Goal: Task Accomplishment & Management: Use online tool/utility

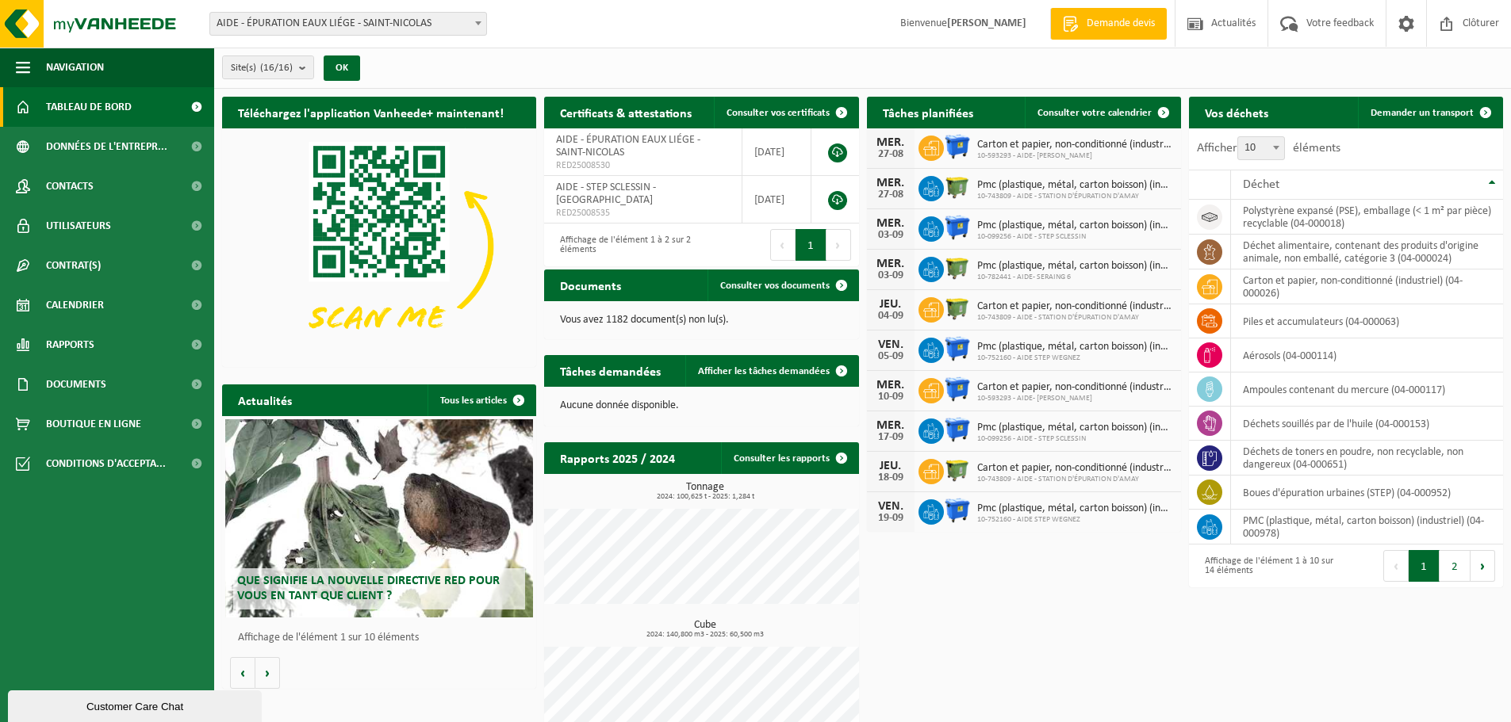
click at [477, 28] on span at bounding box center [478, 23] width 16 height 21
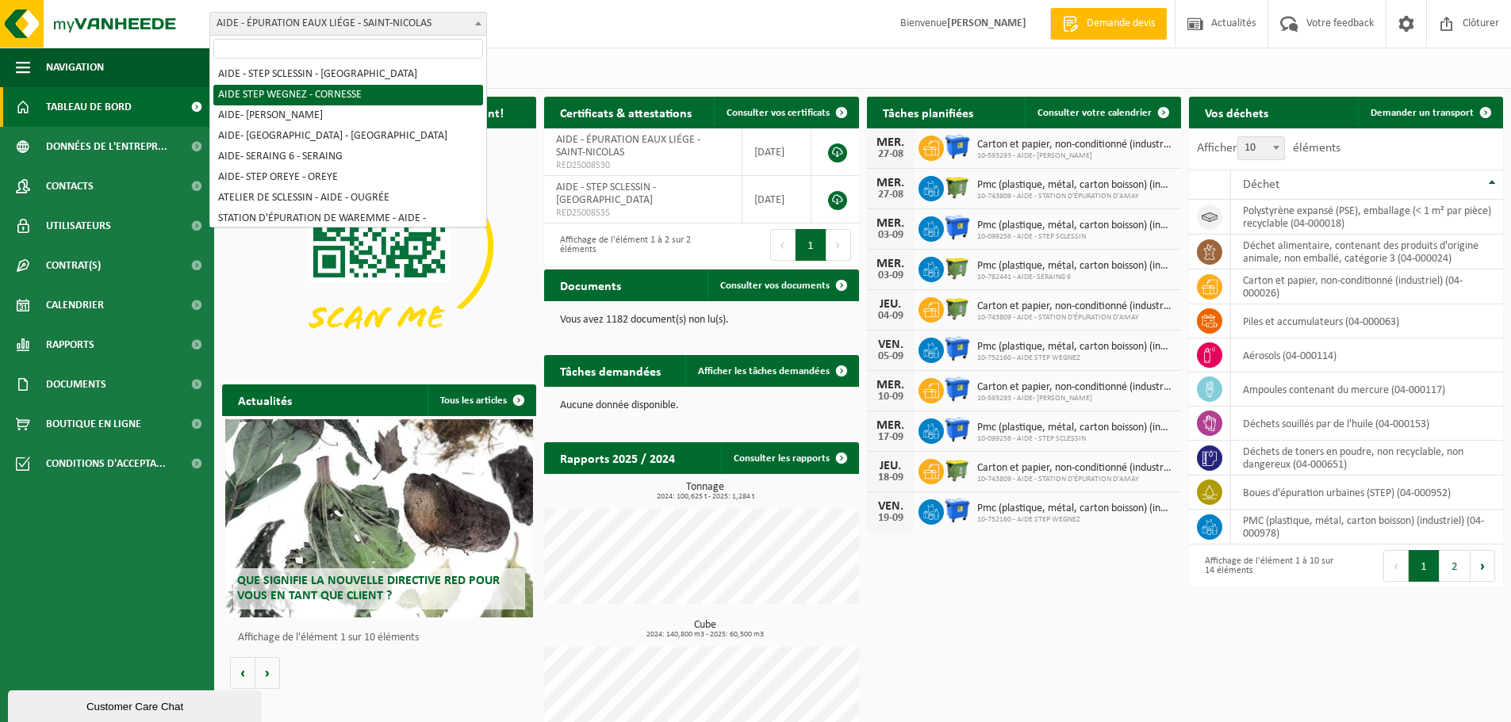
scroll to position [159, 0]
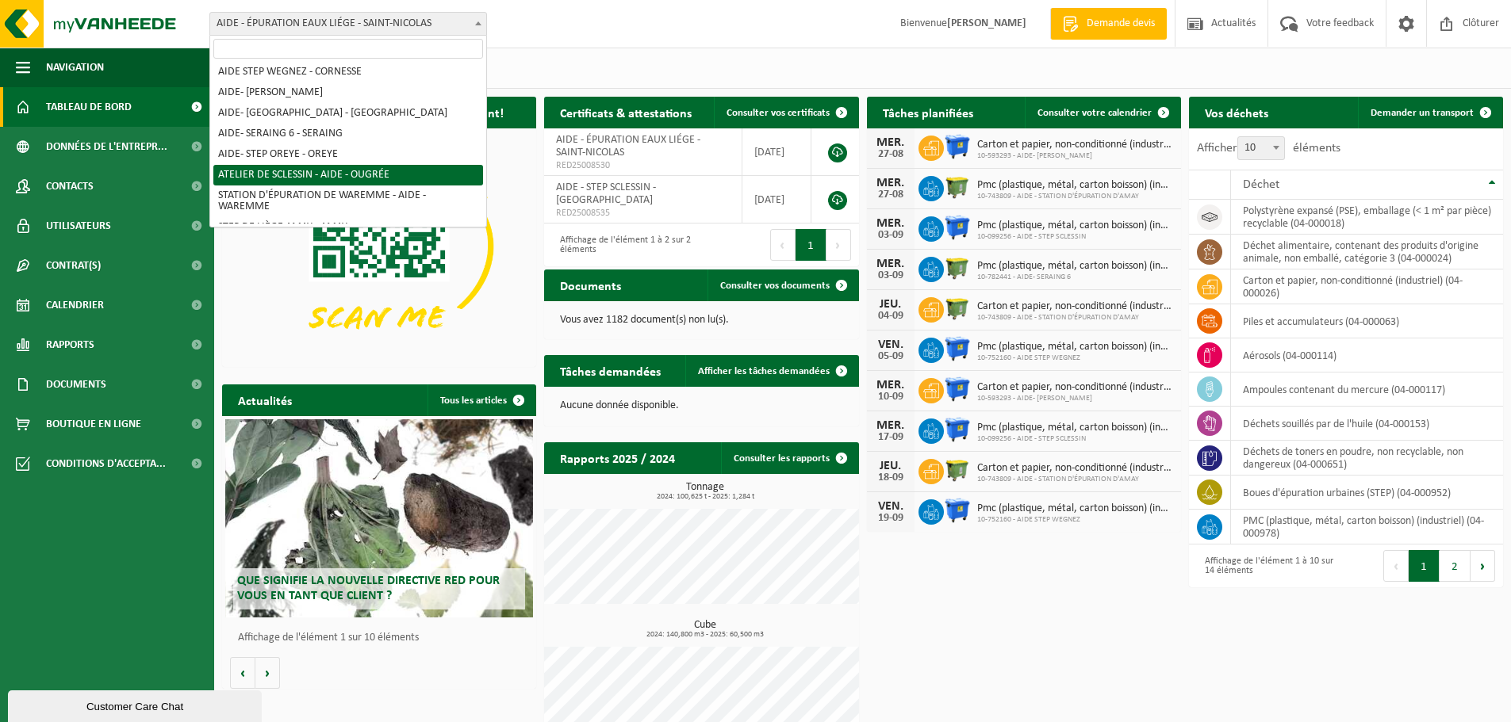
select select "7012"
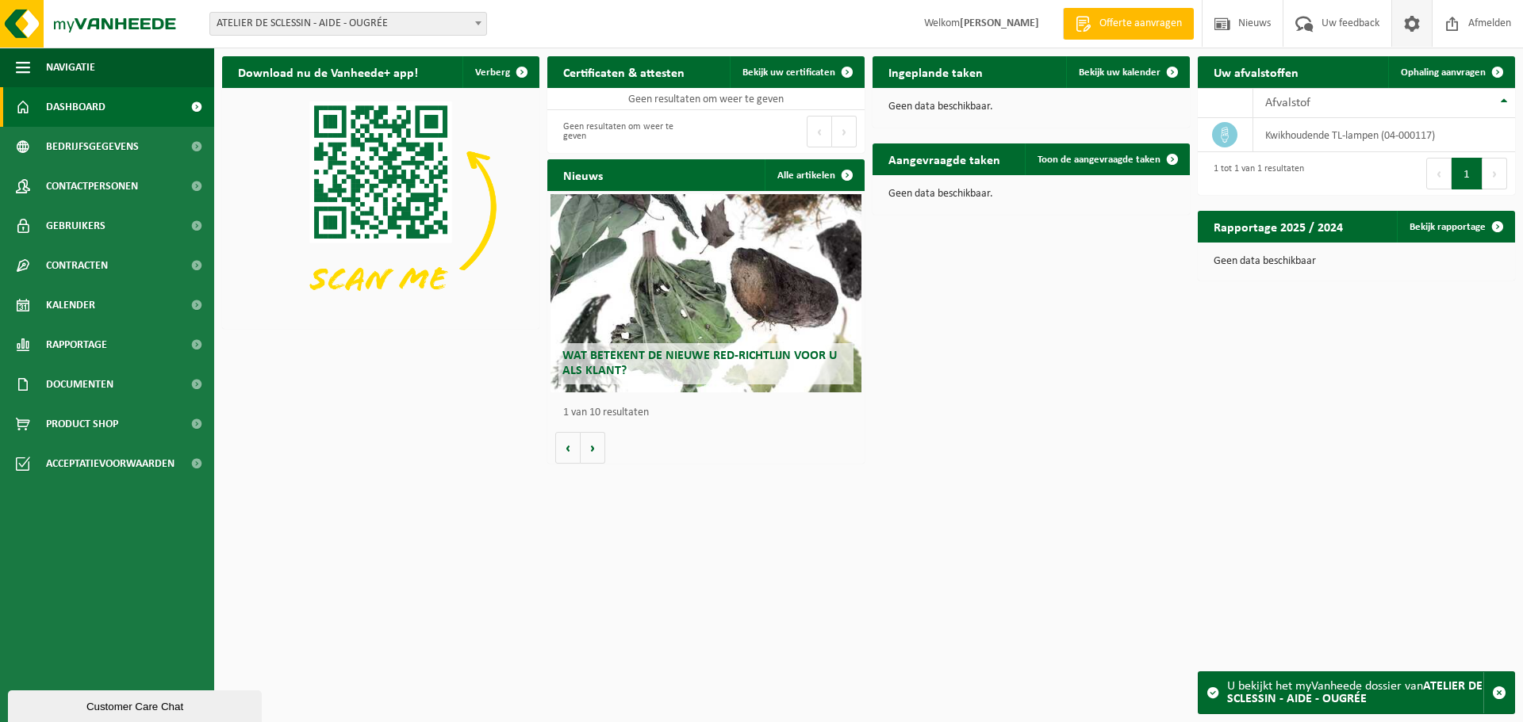
click at [1409, 27] on span at bounding box center [1412, 23] width 24 height 47
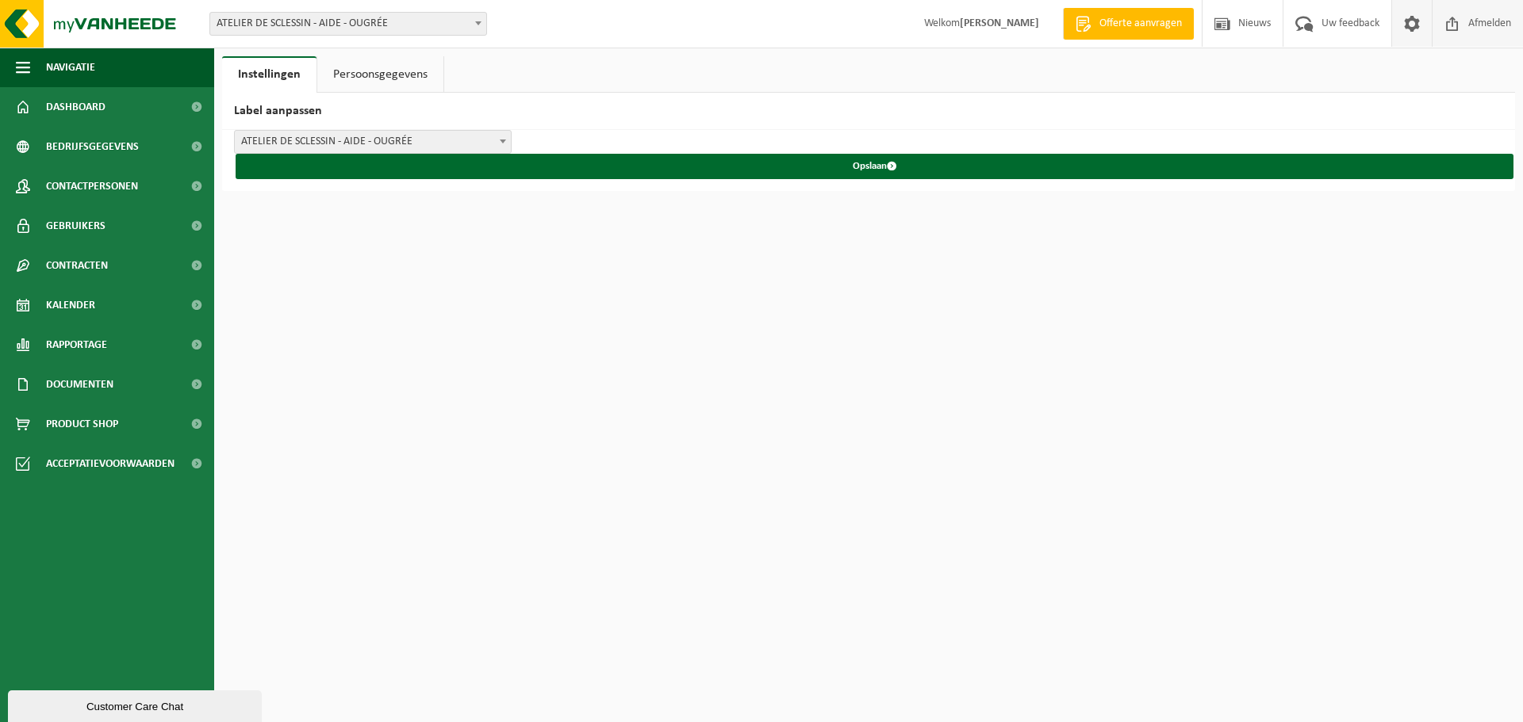
click at [1508, 26] on span "Afmelden" at bounding box center [1489, 23] width 51 height 47
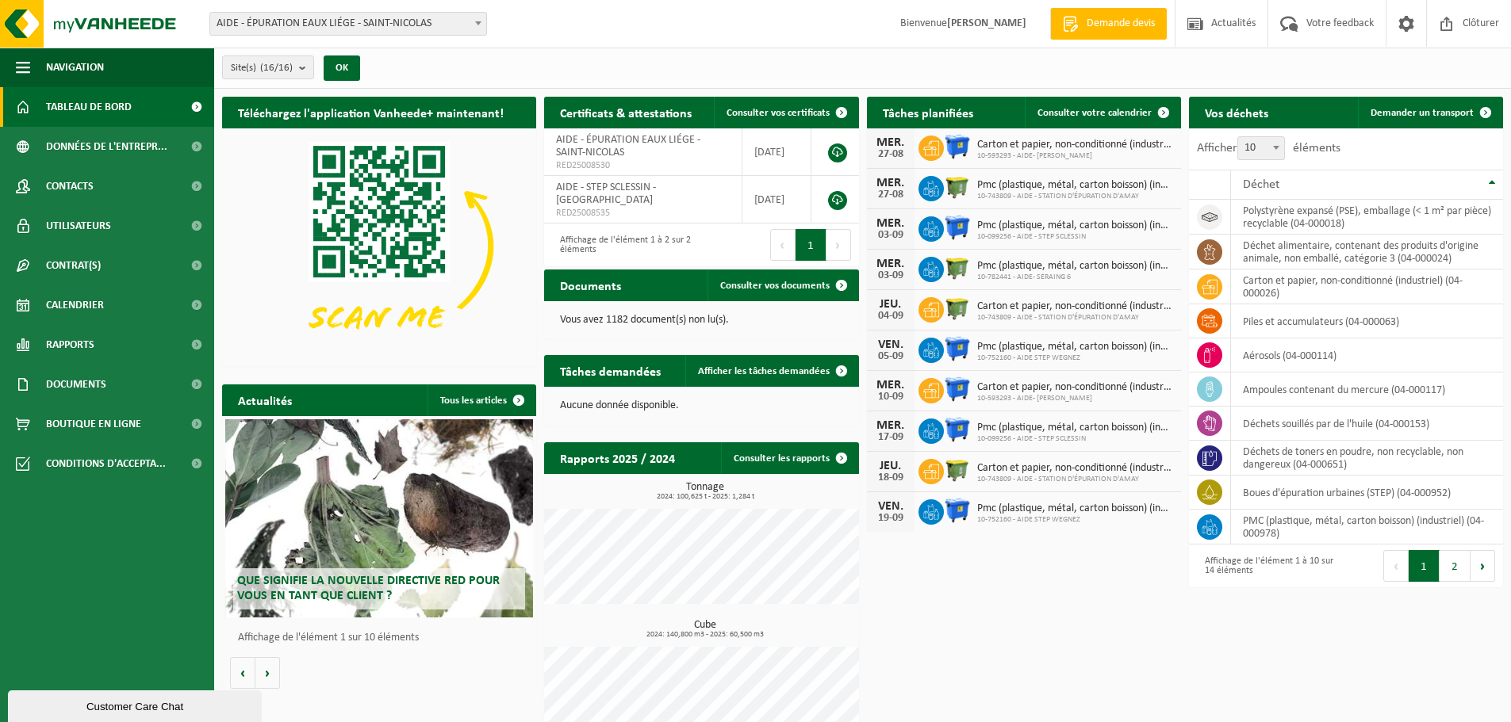
click at [479, 26] on span at bounding box center [478, 23] width 16 height 21
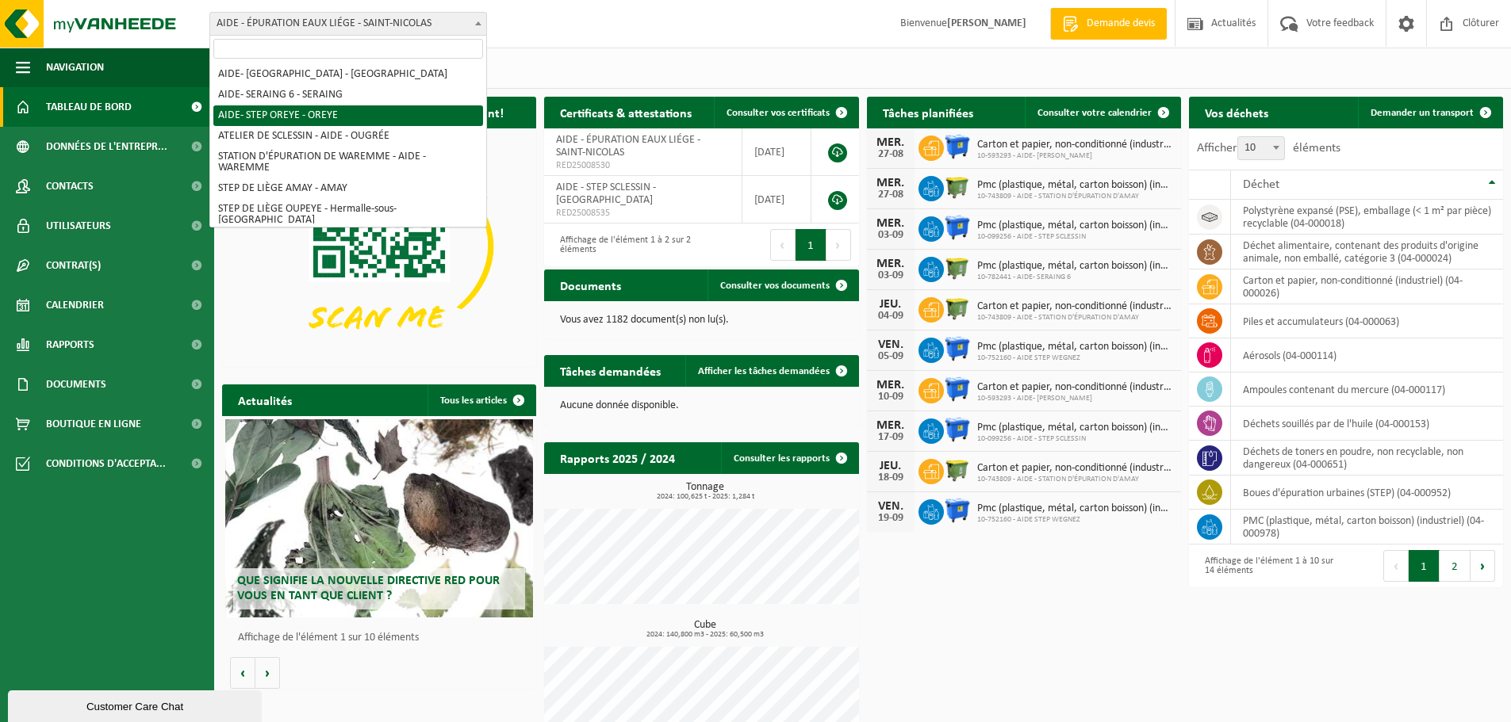
scroll to position [214, 0]
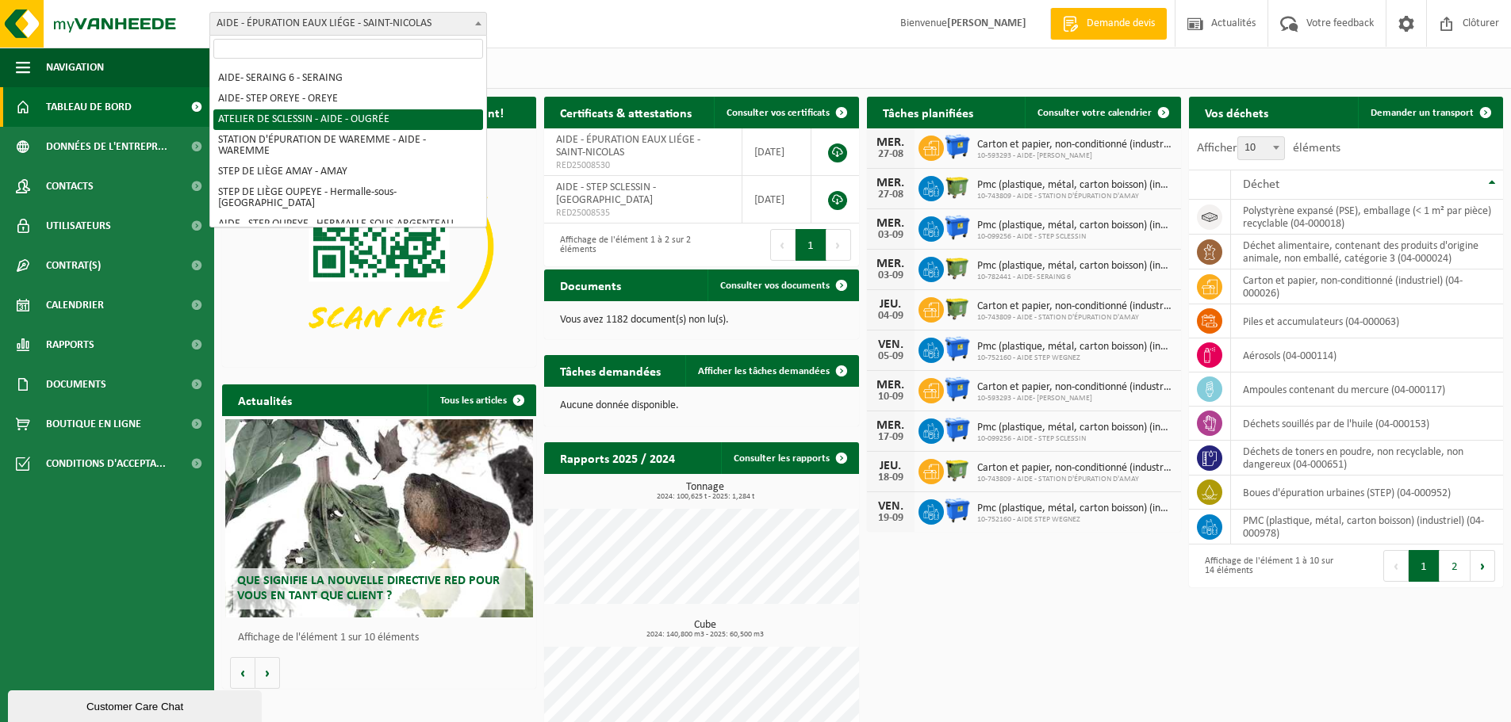
select select "7012"
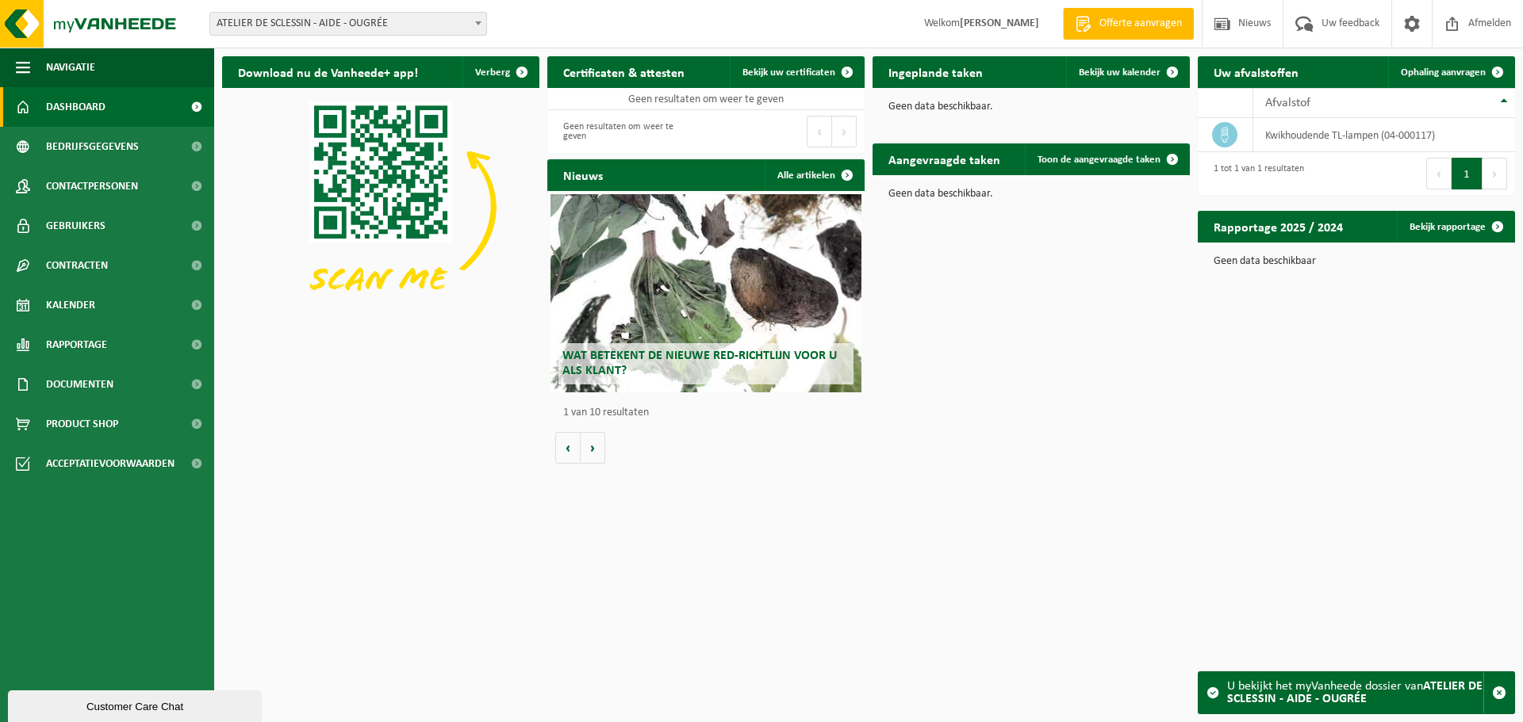
click at [1222, 481] on html "Vestiging: AIDE - ÉPURATION EAUX LIÉGE - SAINT-NICOLAS AIDE - LANTIN - LANTIN A…" at bounding box center [761, 361] width 1523 height 722
click at [1495, 32] on span "Afmelden" at bounding box center [1489, 23] width 51 height 47
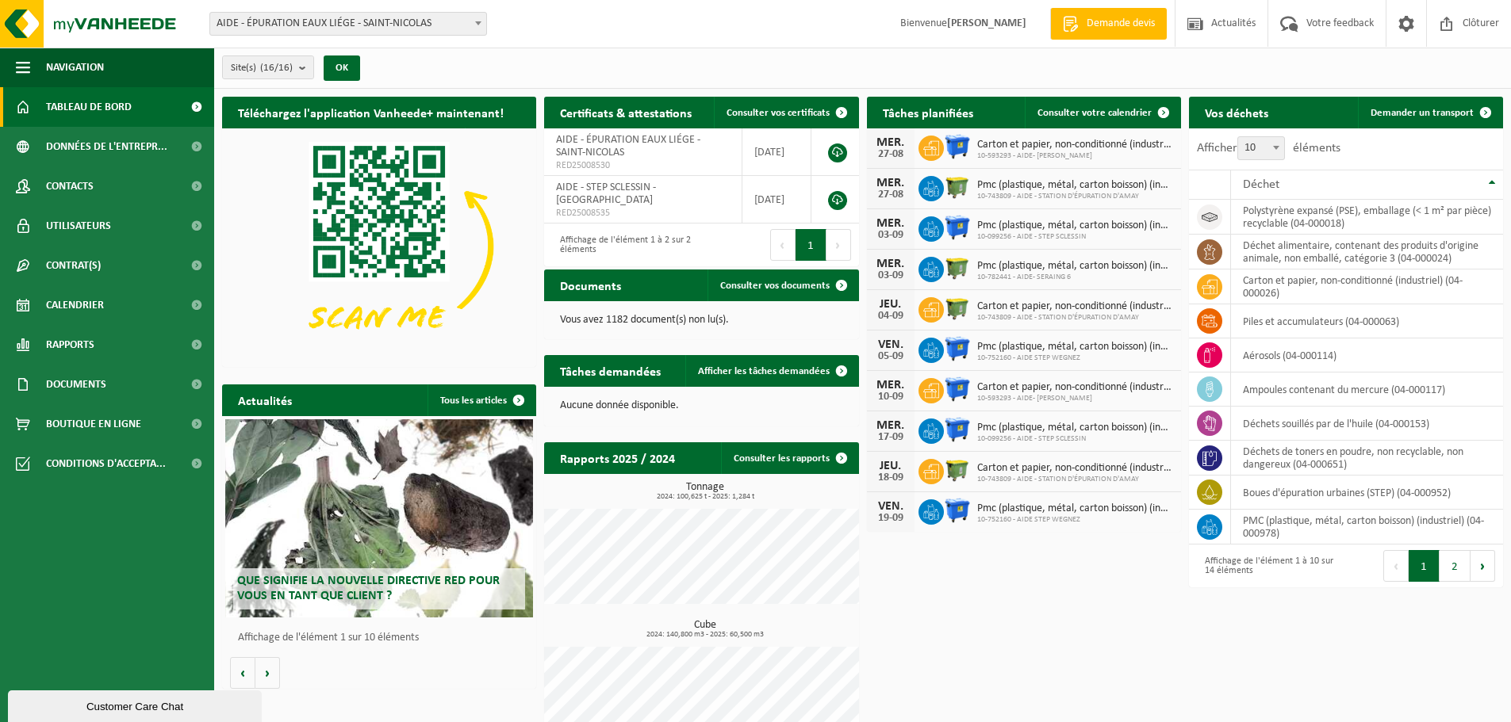
click at [479, 21] on b at bounding box center [478, 23] width 6 height 4
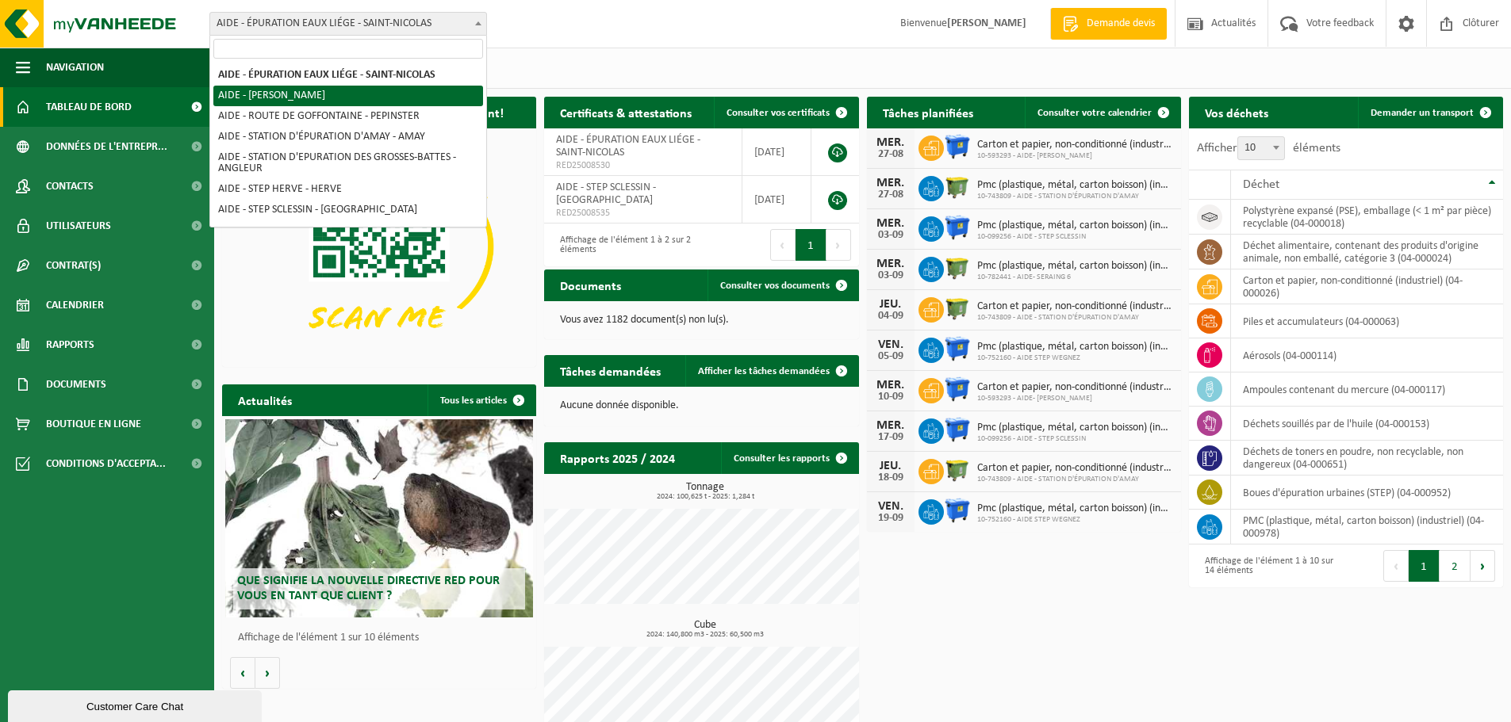
select select "6599"
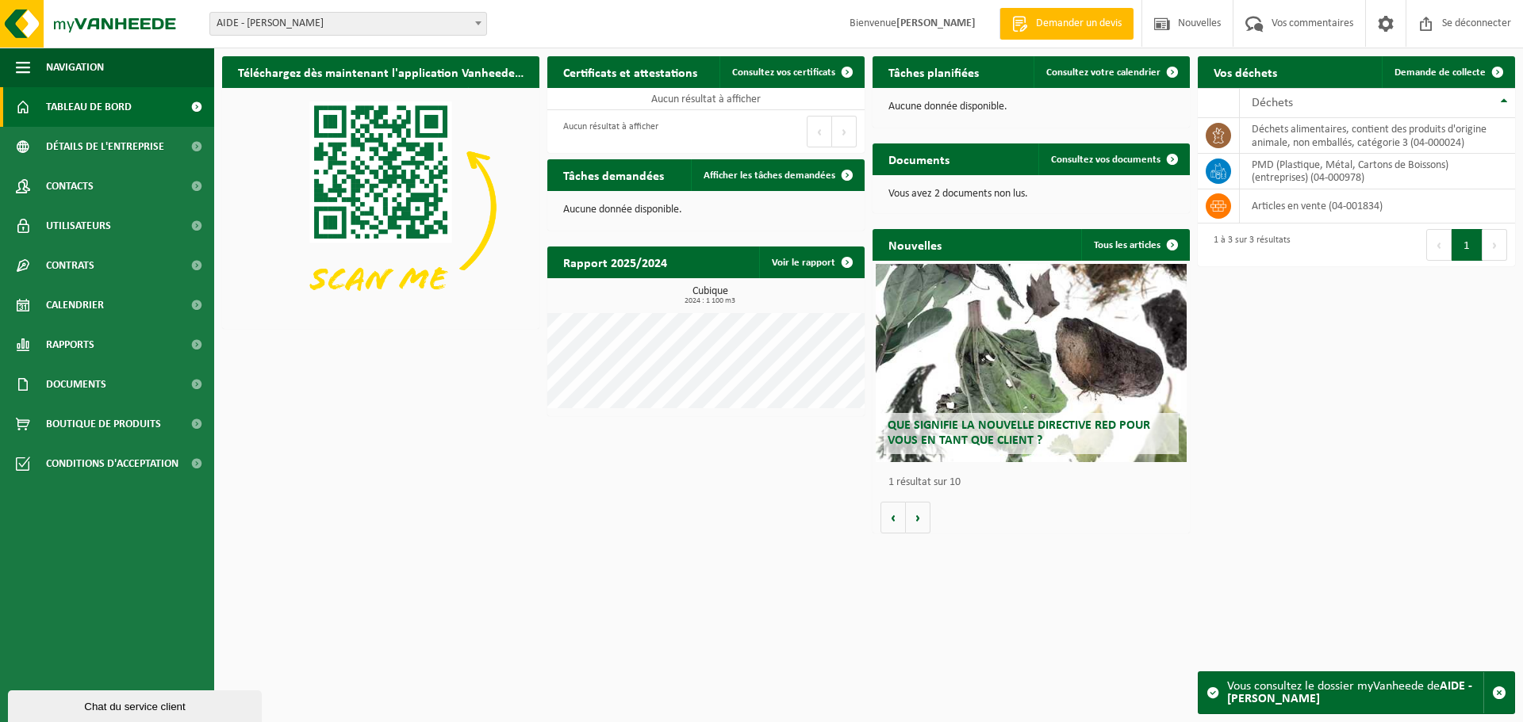
click at [481, 25] on b at bounding box center [478, 23] width 6 height 4
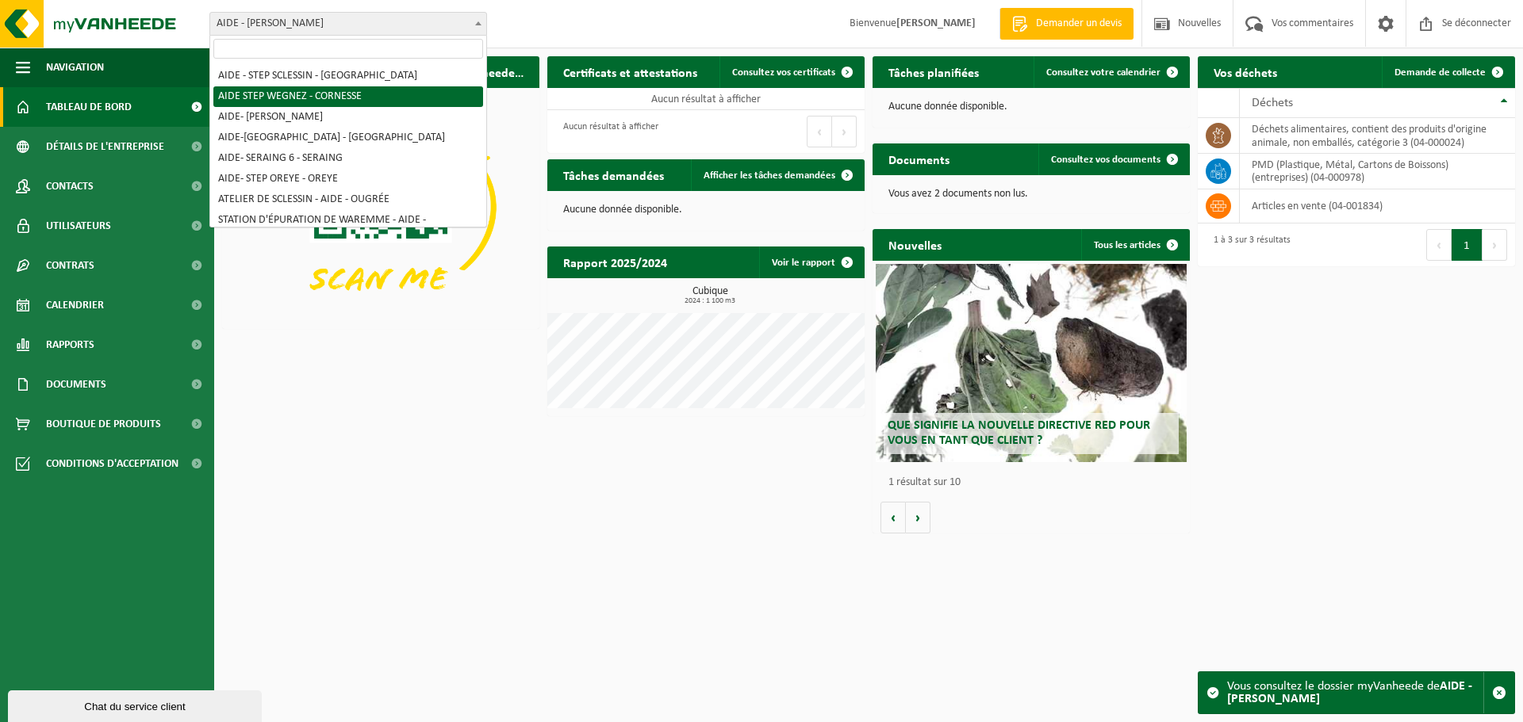
scroll to position [159, 0]
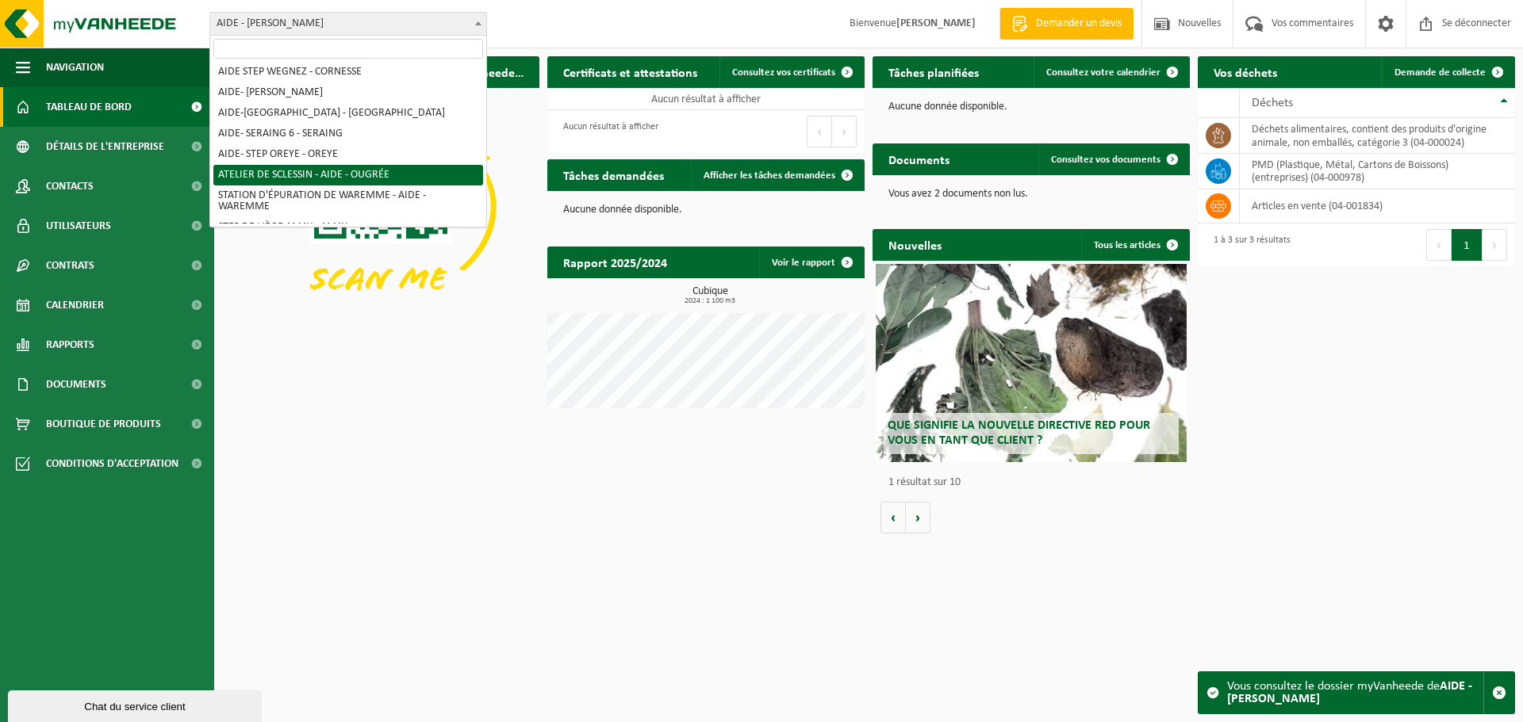
select select "7012"
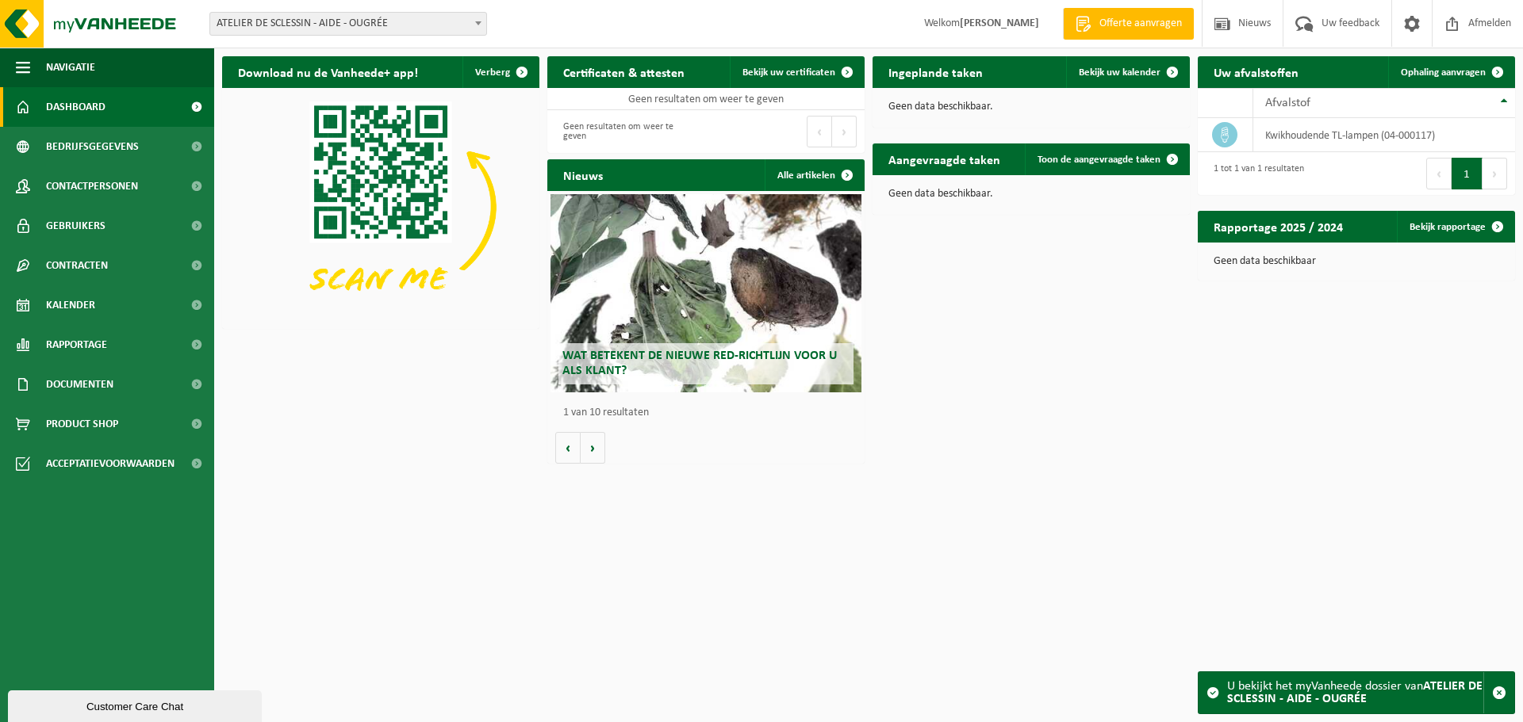
click at [63, 709] on div "Customer Care Chat" at bounding box center [135, 707] width 230 height 12
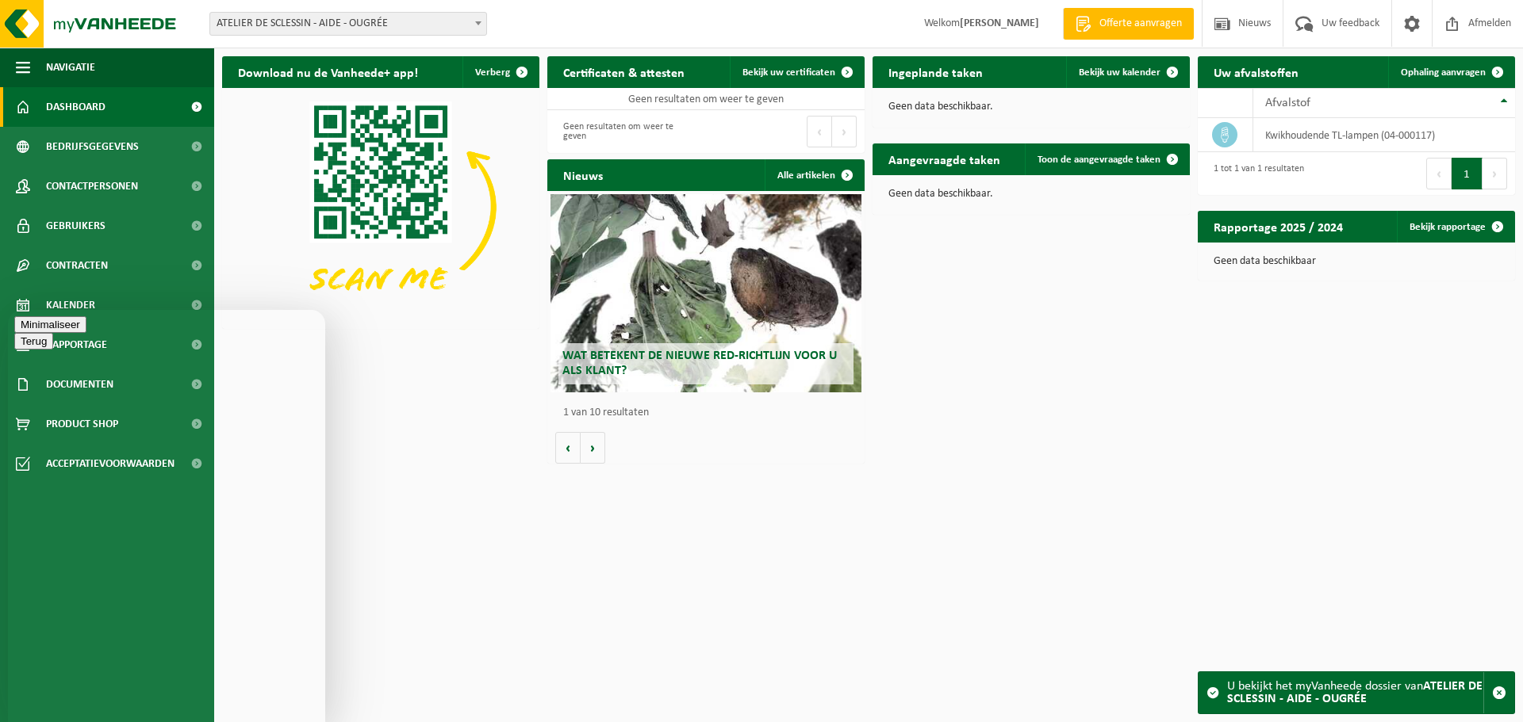
click at [86, 324] on button "Minimaliseer" at bounding box center [50, 324] width 72 height 17
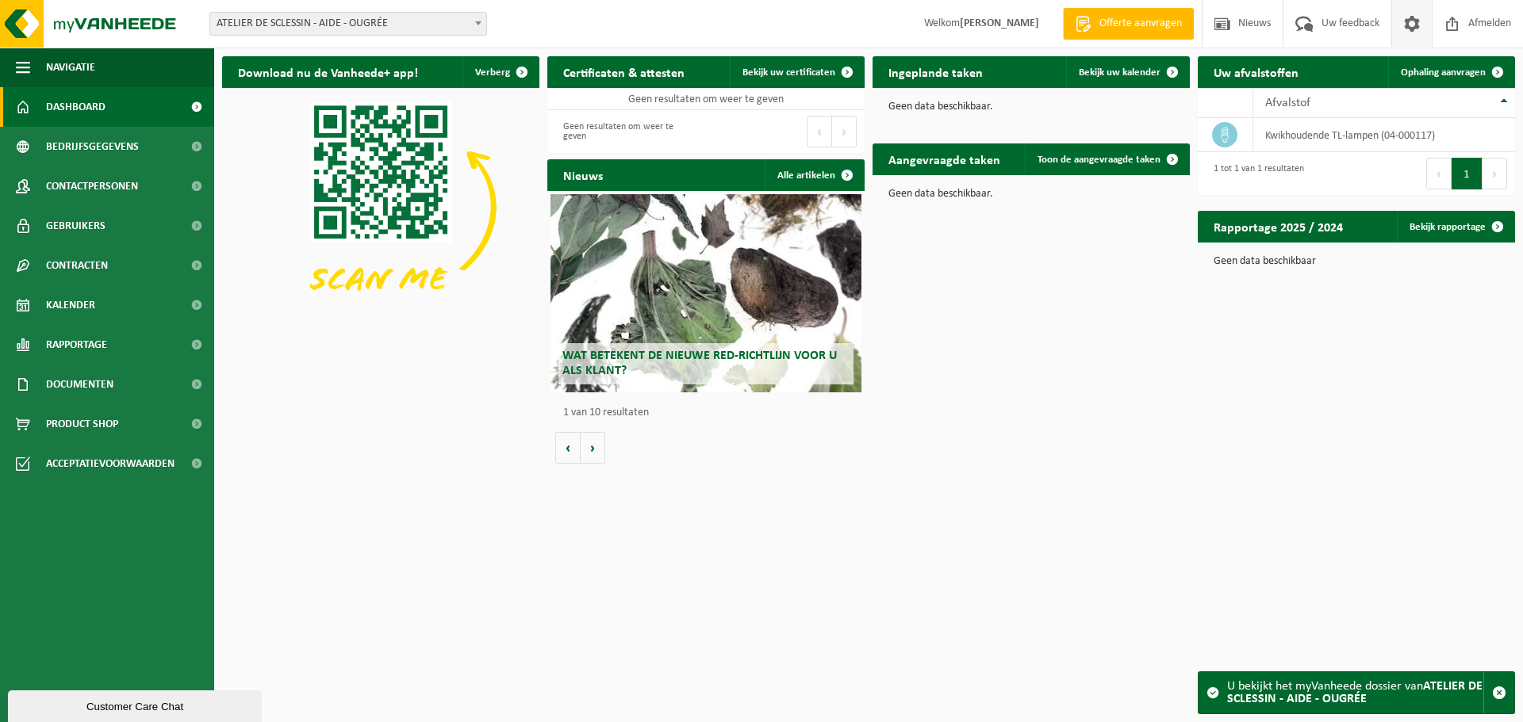
click at [1417, 29] on span at bounding box center [1412, 23] width 24 height 47
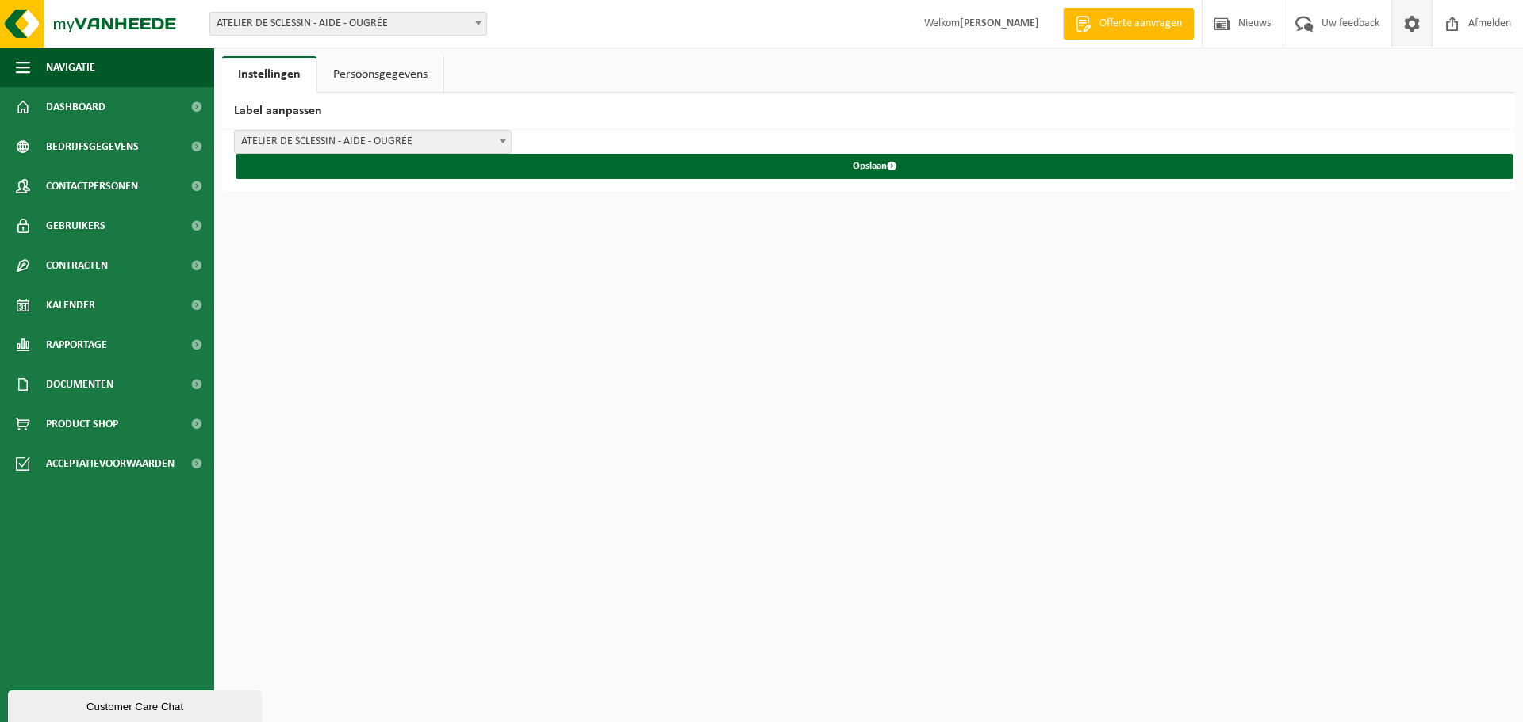
click at [968, 26] on strong "[PERSON_NAME]" at bounding box center [999, 23] width 79 height 12
click at [59, 21] on img at bounding box center [95, 24] width 190 height 48
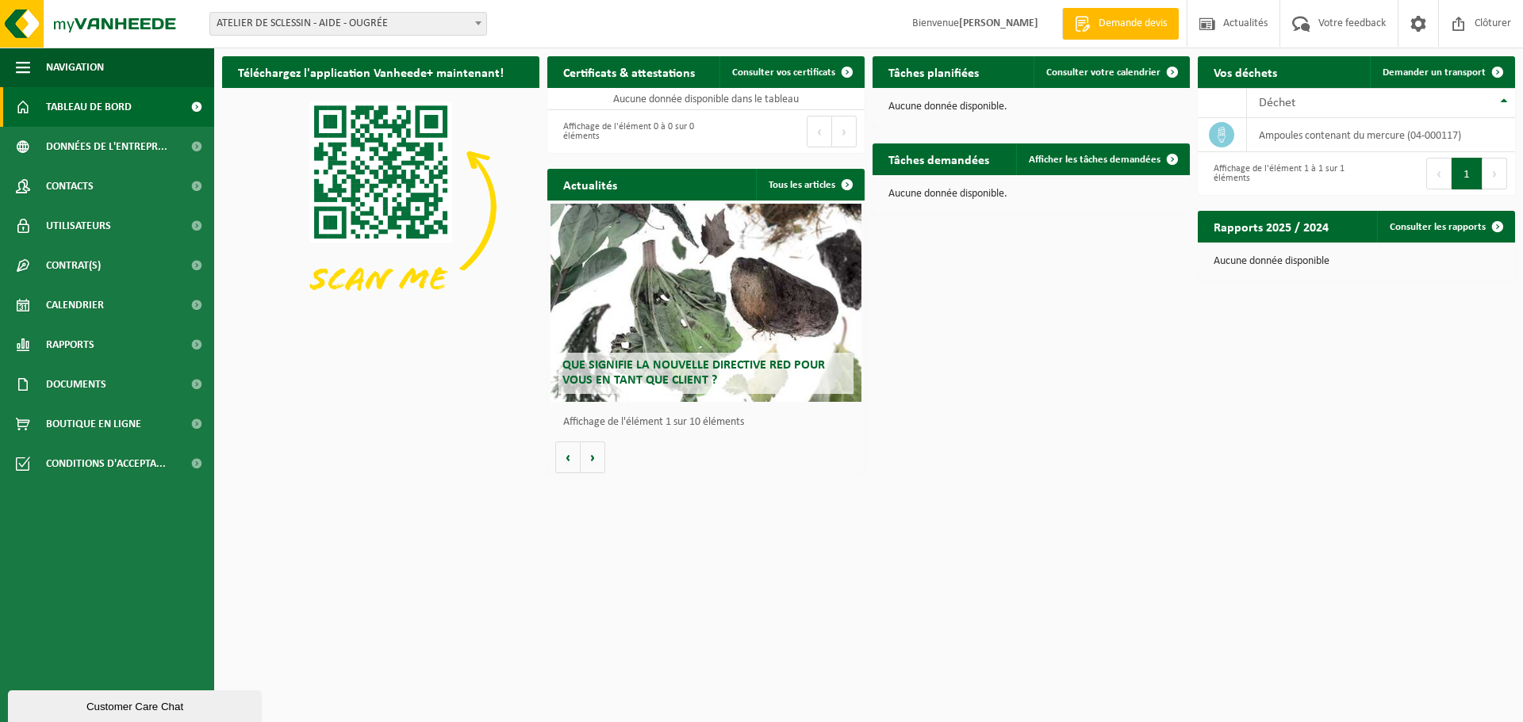
click at [122, 706] on div "Customer Care Chat" at bounding box center [135, 707] width 230 height 12
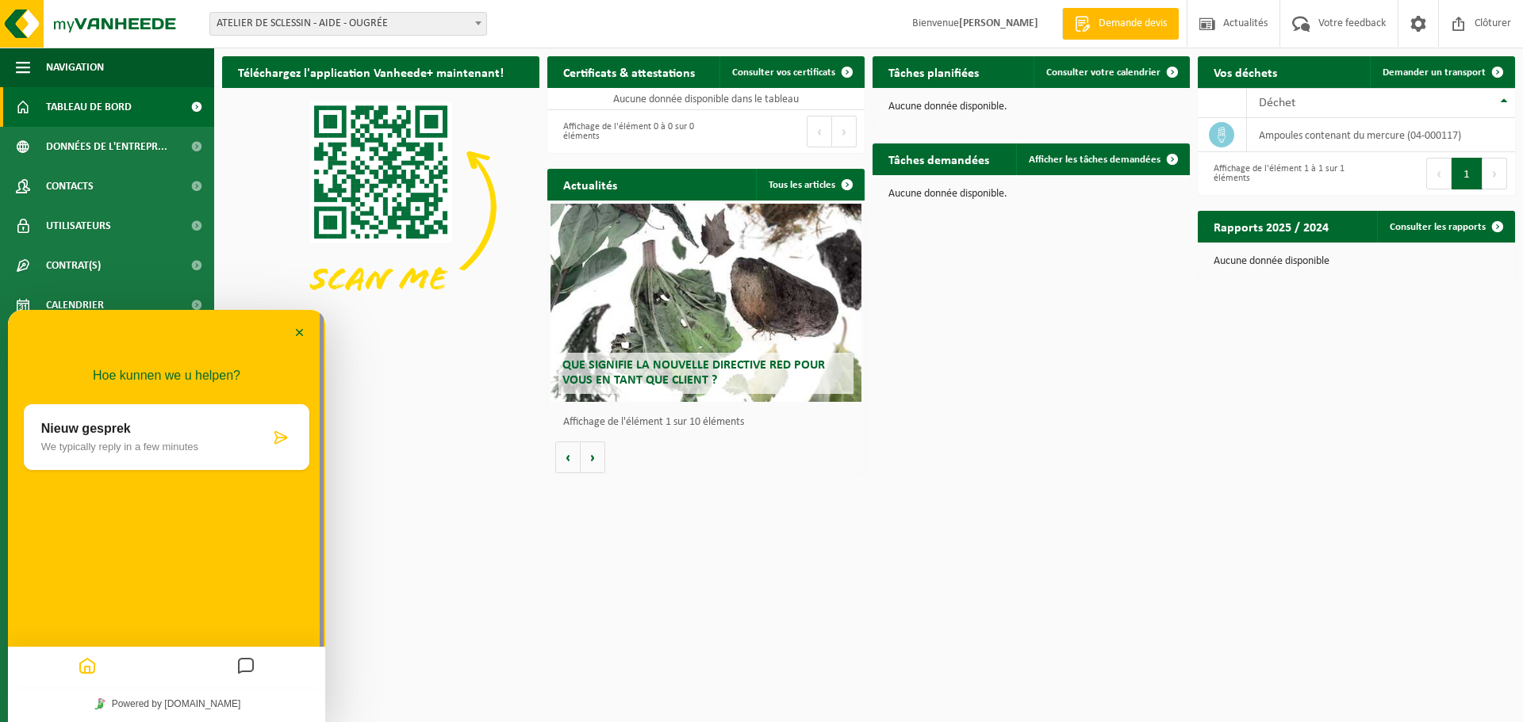
click at [122, 440] on div "Nieuw gesprek We typically reply in a few minutes" at bounding box center [155, 437] width 228 height 31
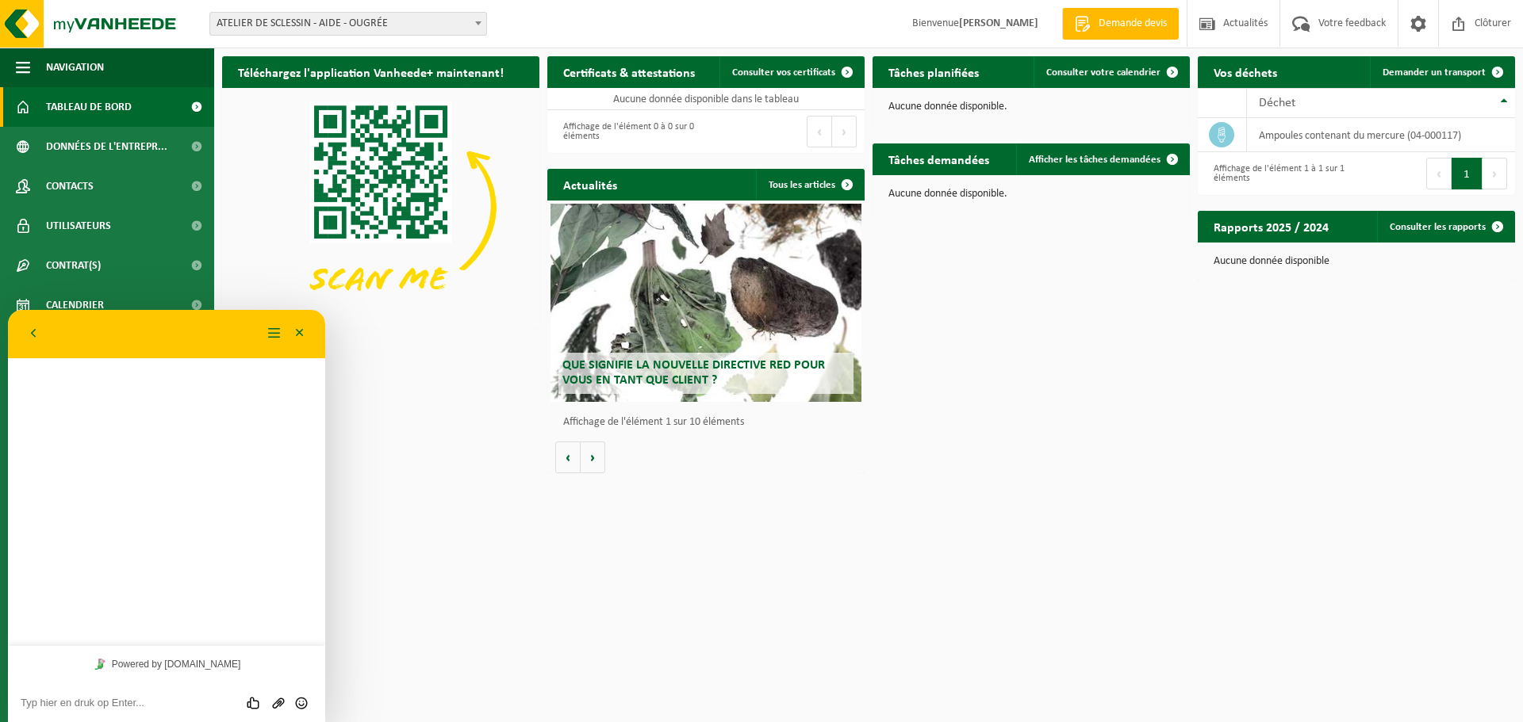
click at [8, 310] on textarea at bounding box center [8, 310] width 0 height 0
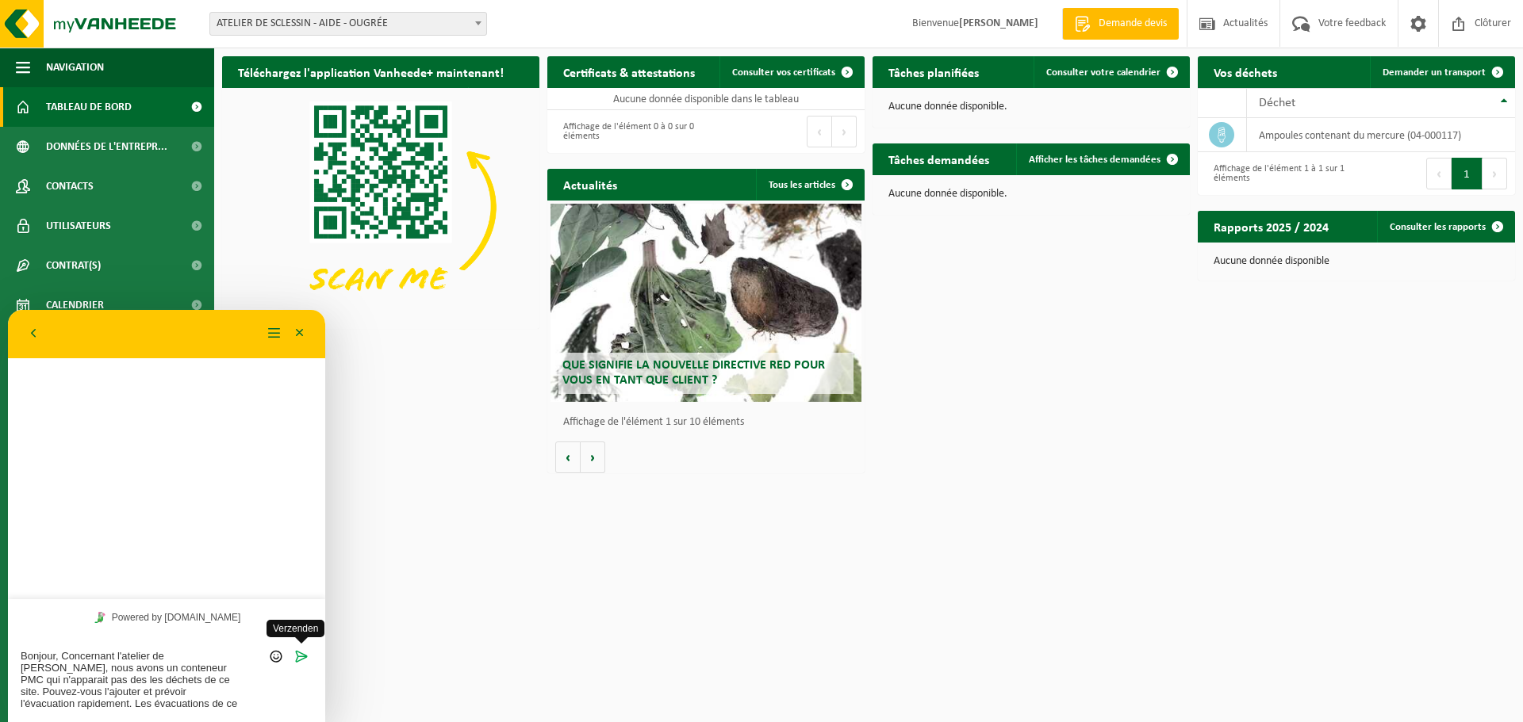
type textarea "Bonjour, Concernant l'atelier de Sclessin, nous avons un conteneur PMC qui n'ap…"
click at [296, 657] on icon "Verzenden" at bounding box center [301, 657] width 14 height 14
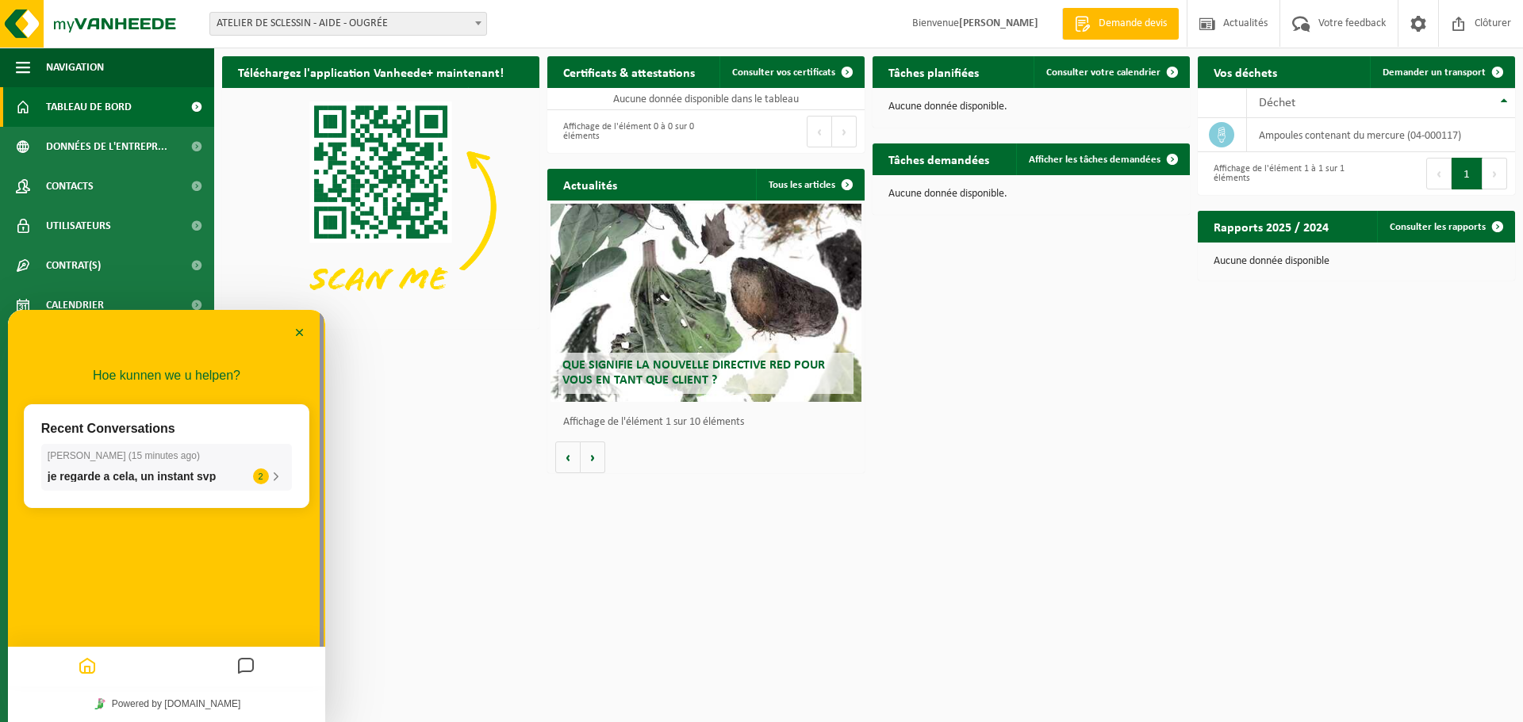
click at [276, 481] on icon at bounding box center [276, 477] width 14 height 14
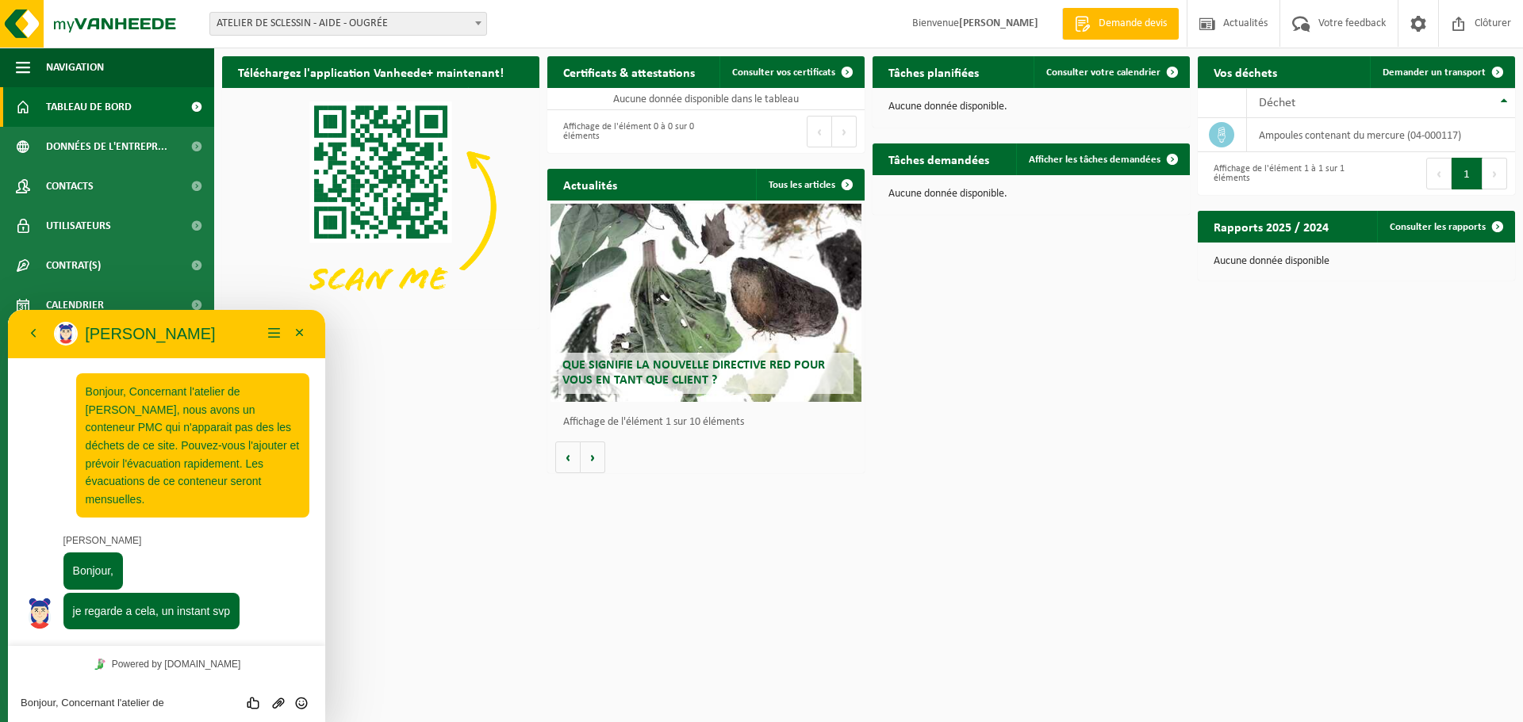
click at [8, 310] on textarea "Bonjour, Concernant l'atelier de Sclessin, nous avons un conteneur PMC qui n'ap…" at bounding box center [8, 310] width 0 height 0
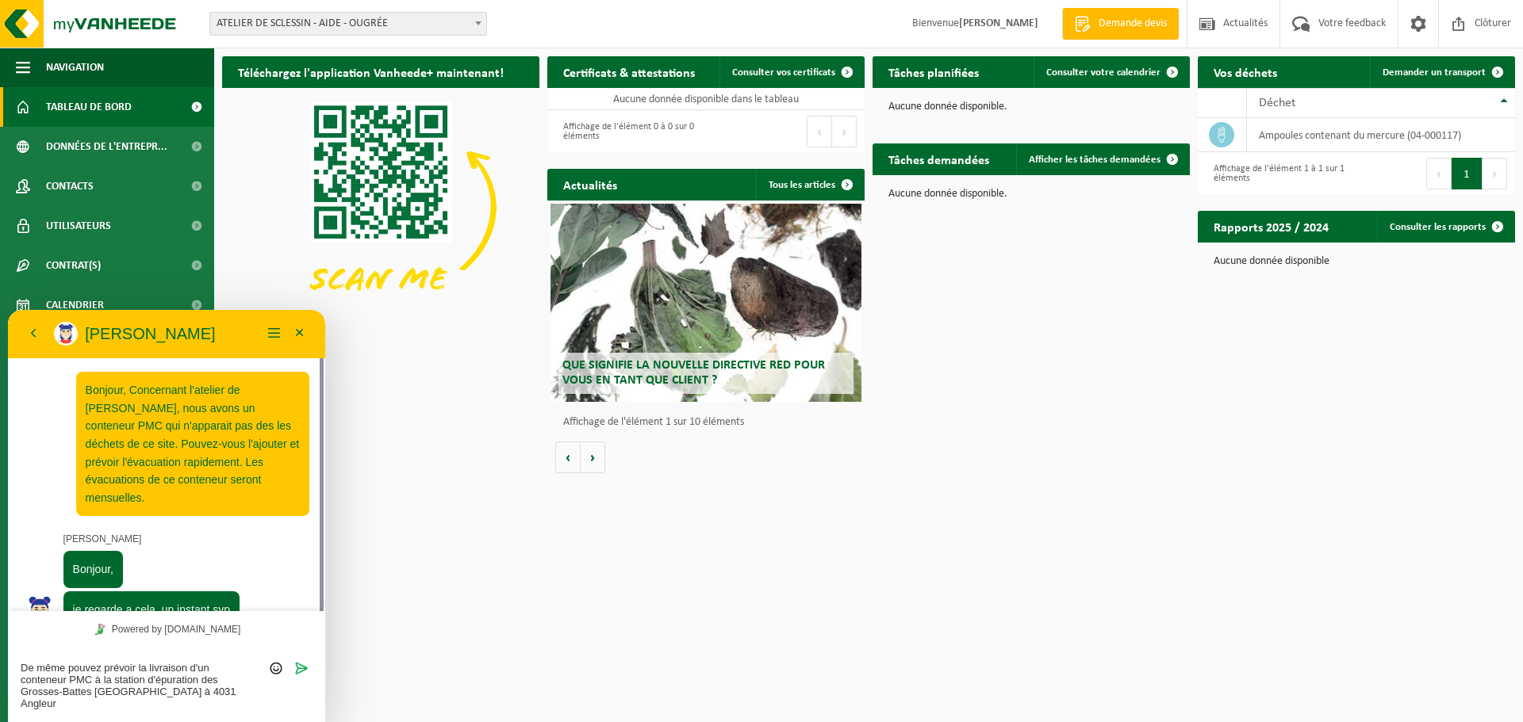
scroll to position [13, 0]
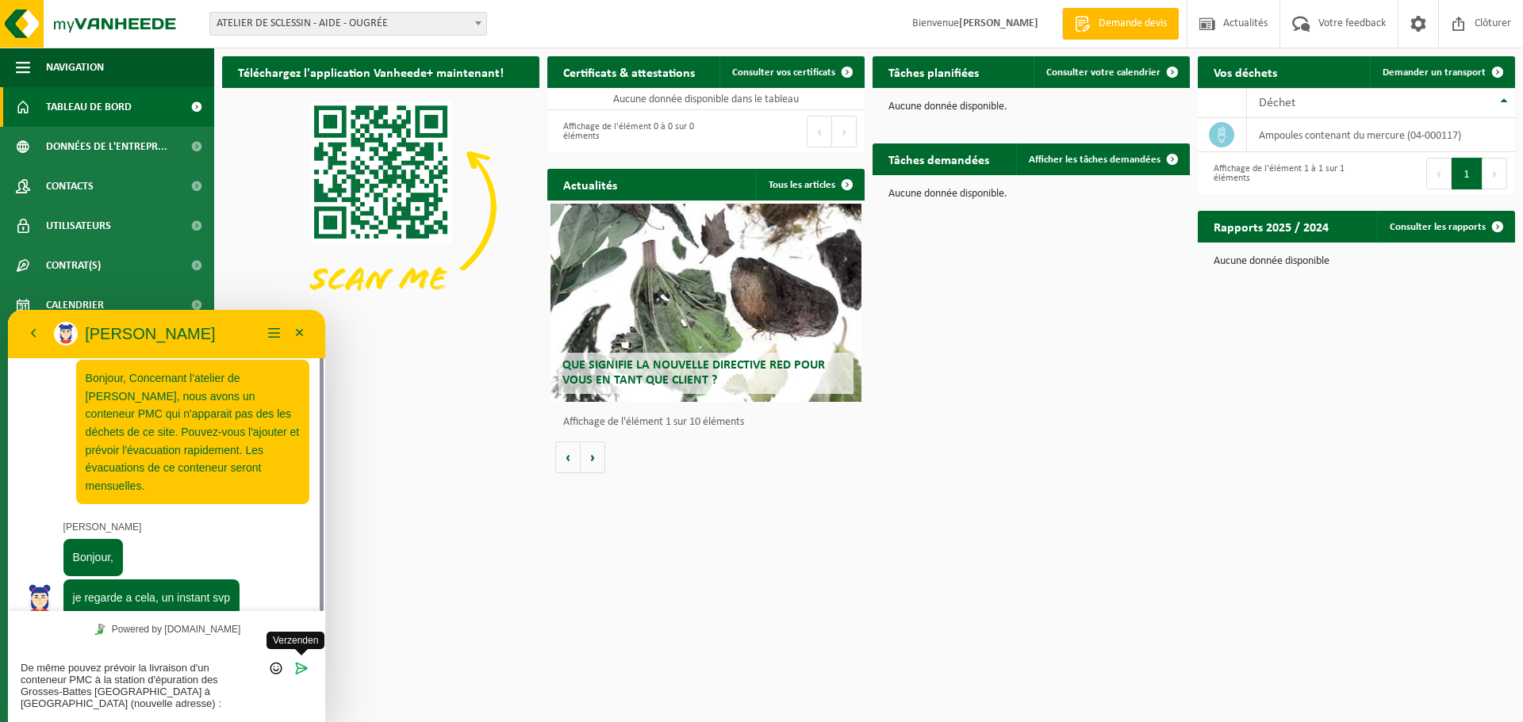
type textarea "De même pouvez prévoir la livraison d'un conteneur PMC à la station d'épuration…"
click at [301, 669] on icon "Verzenden" at bounding box center [301, 668] width 14 height 14
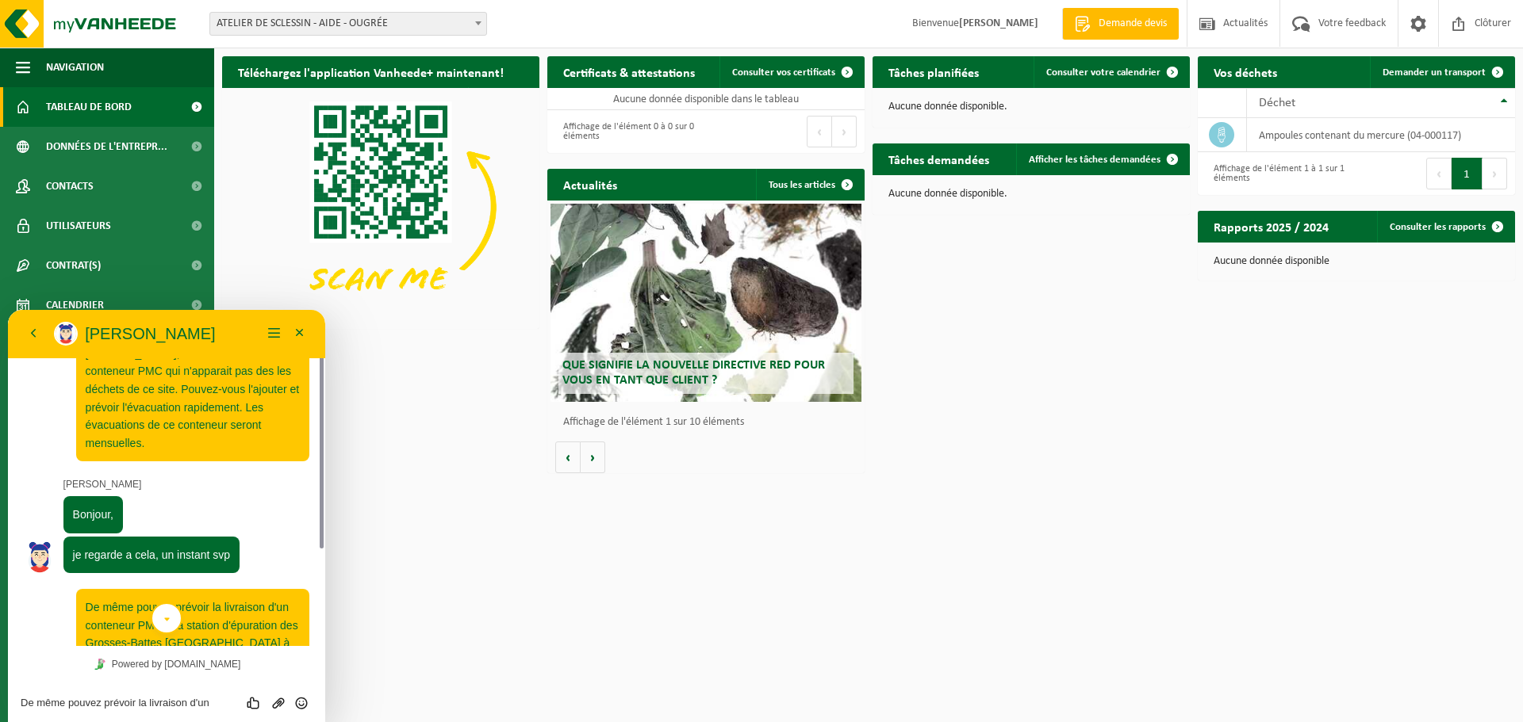
scroll to position [215, 0]
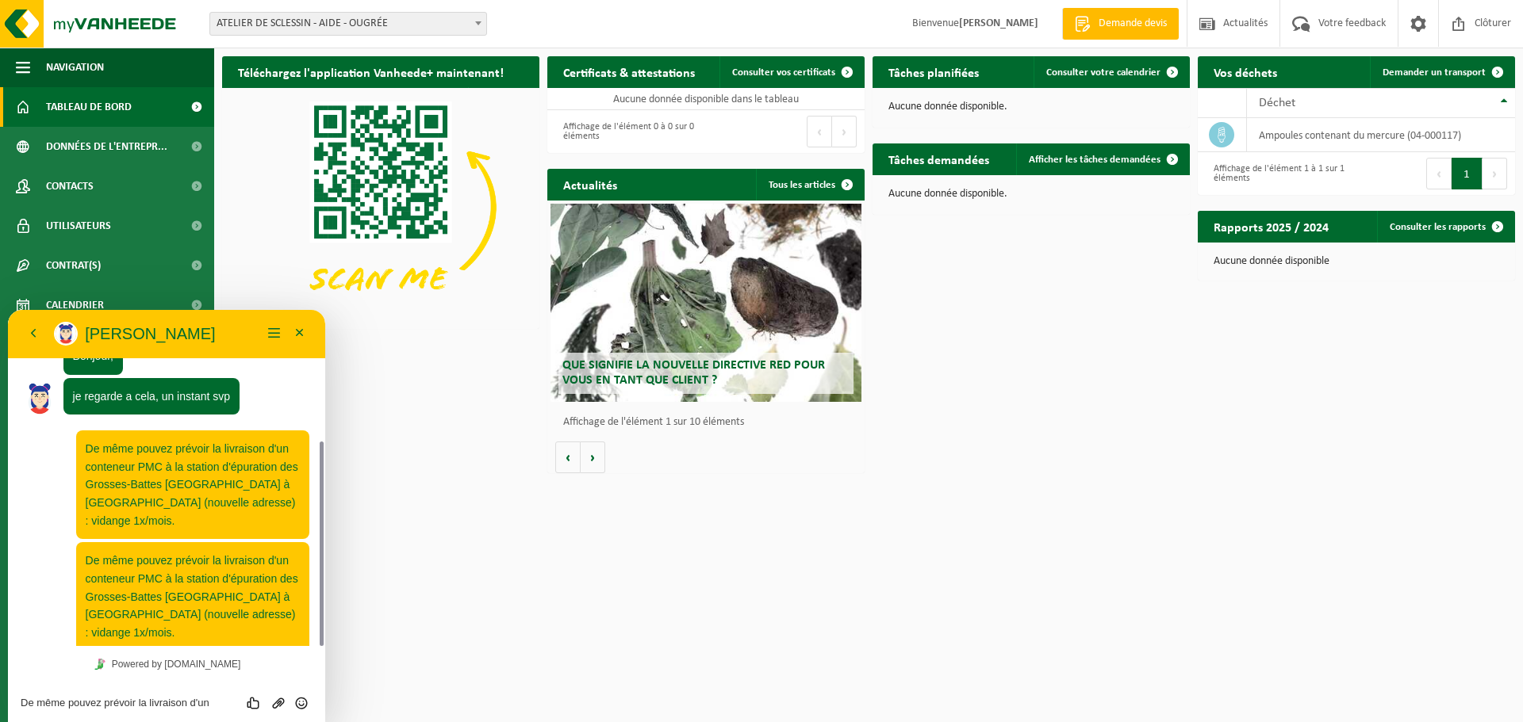
click at [1223, 389] on div "Téléchargez l'application Vanheede+ maintenant! Cachez Certificats & attestatio…" at bounding box center [868, 264] width 1301 height 433
click at [255, 661] on div "Powered by [DOMAIN_NAME]" at bounding box center [166, 664] width 317 height 36
click at [8, 310] on textarea "De même pouvez prévoir la livraison d'un conteneur PMC à la station d'épuration…" at bounding box center [8, 310] width 0 height 0
click at [484, 25] on span at bounding box center [478, 23] width 16 height 21
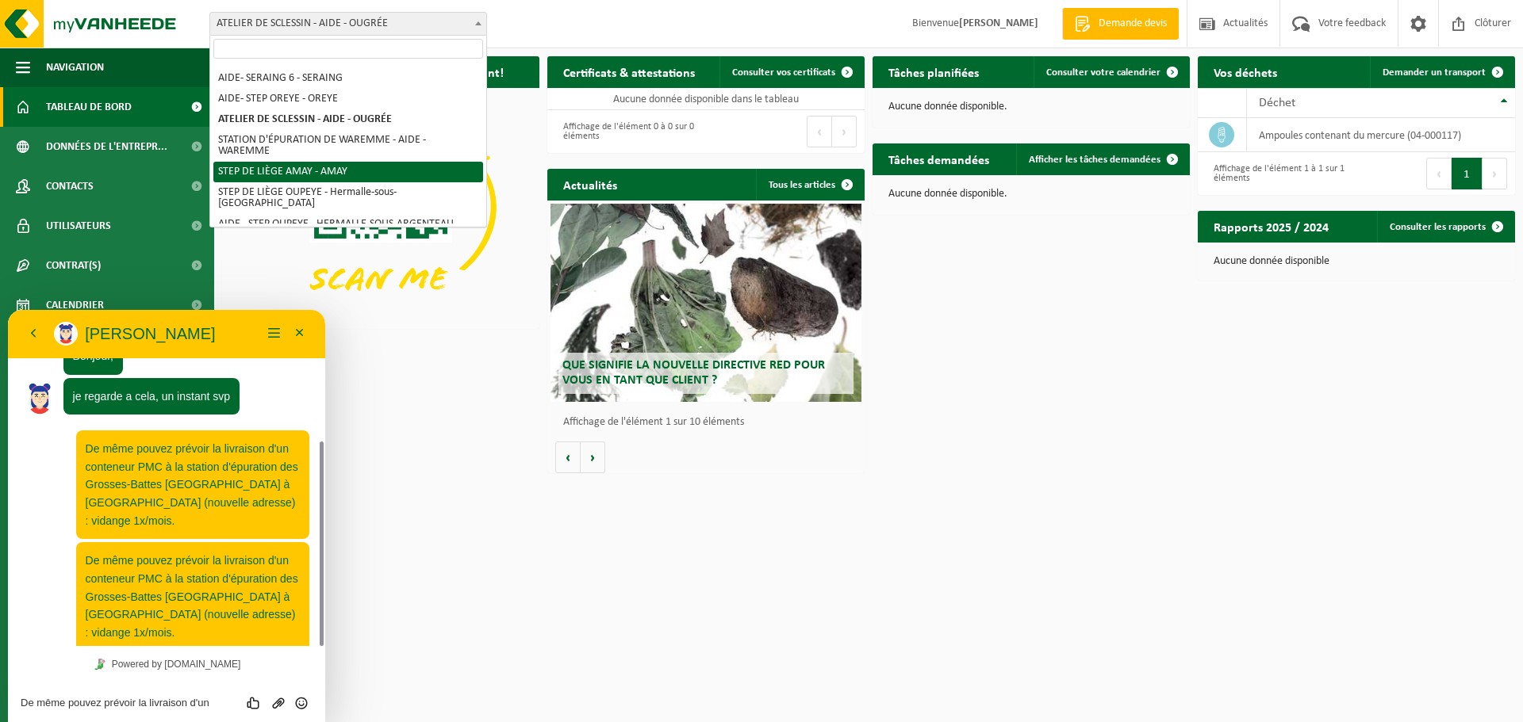
scroll to position [0, 0]
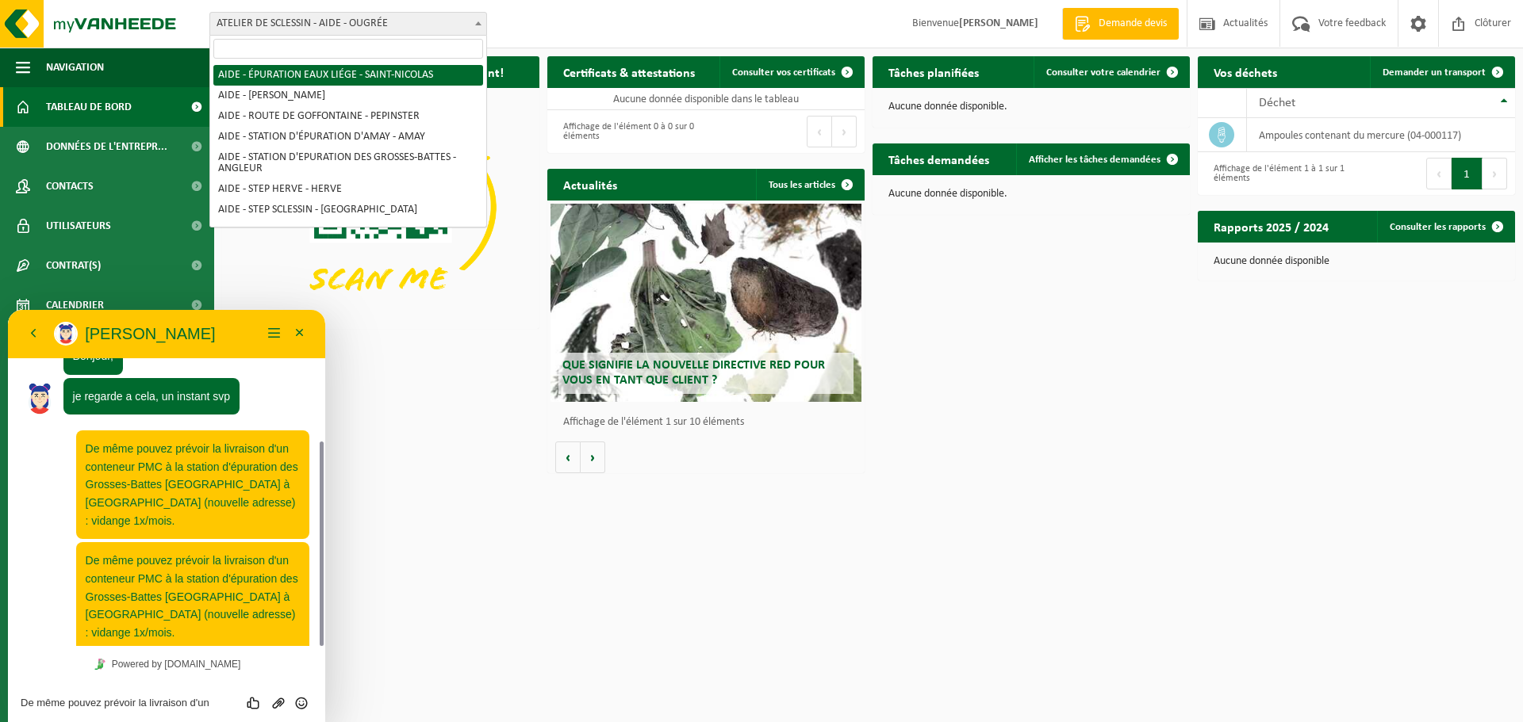
select select "6591"
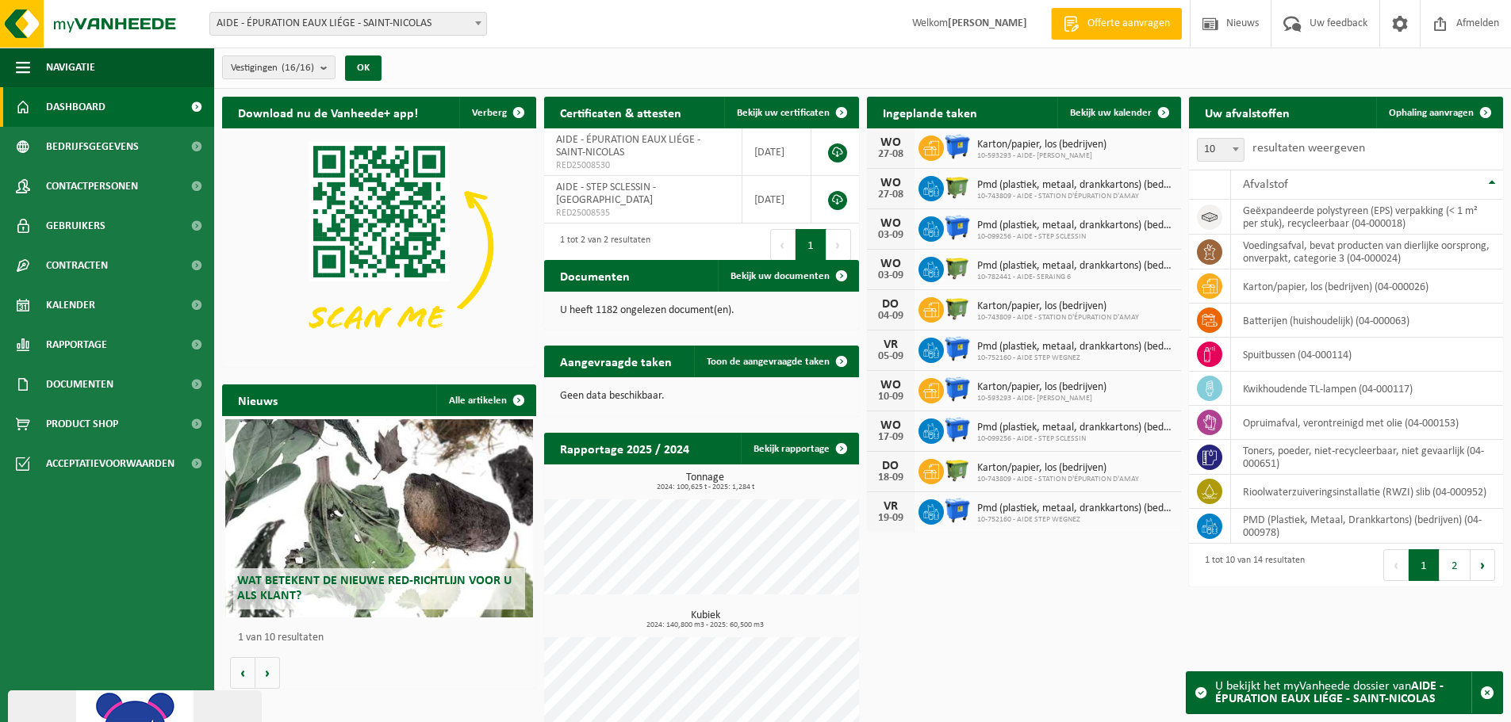
scroll to position [25, 0]
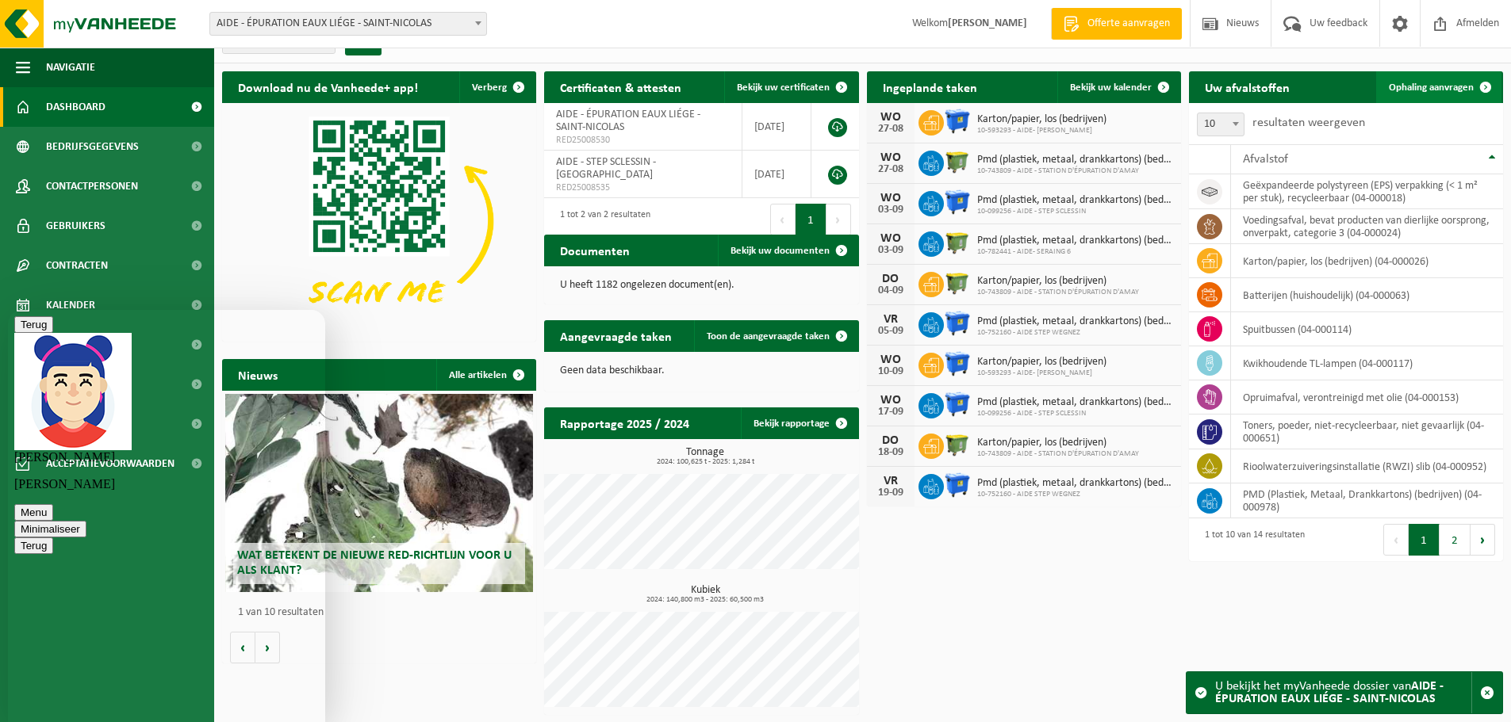
click at [1444, 90] on span "Ophaling aanvragen" at bounding box center [1431, 87] width 85 height 10
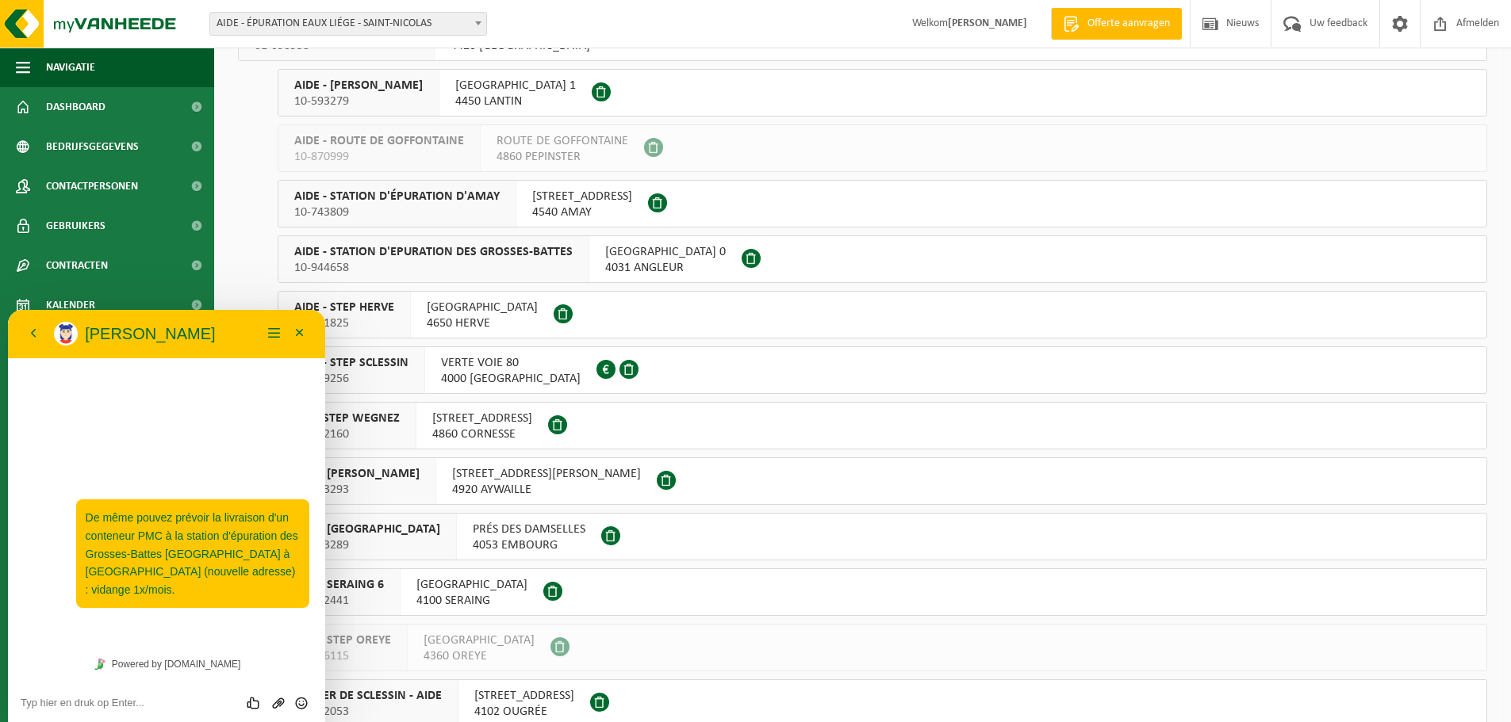
scroll to position [159, 0]
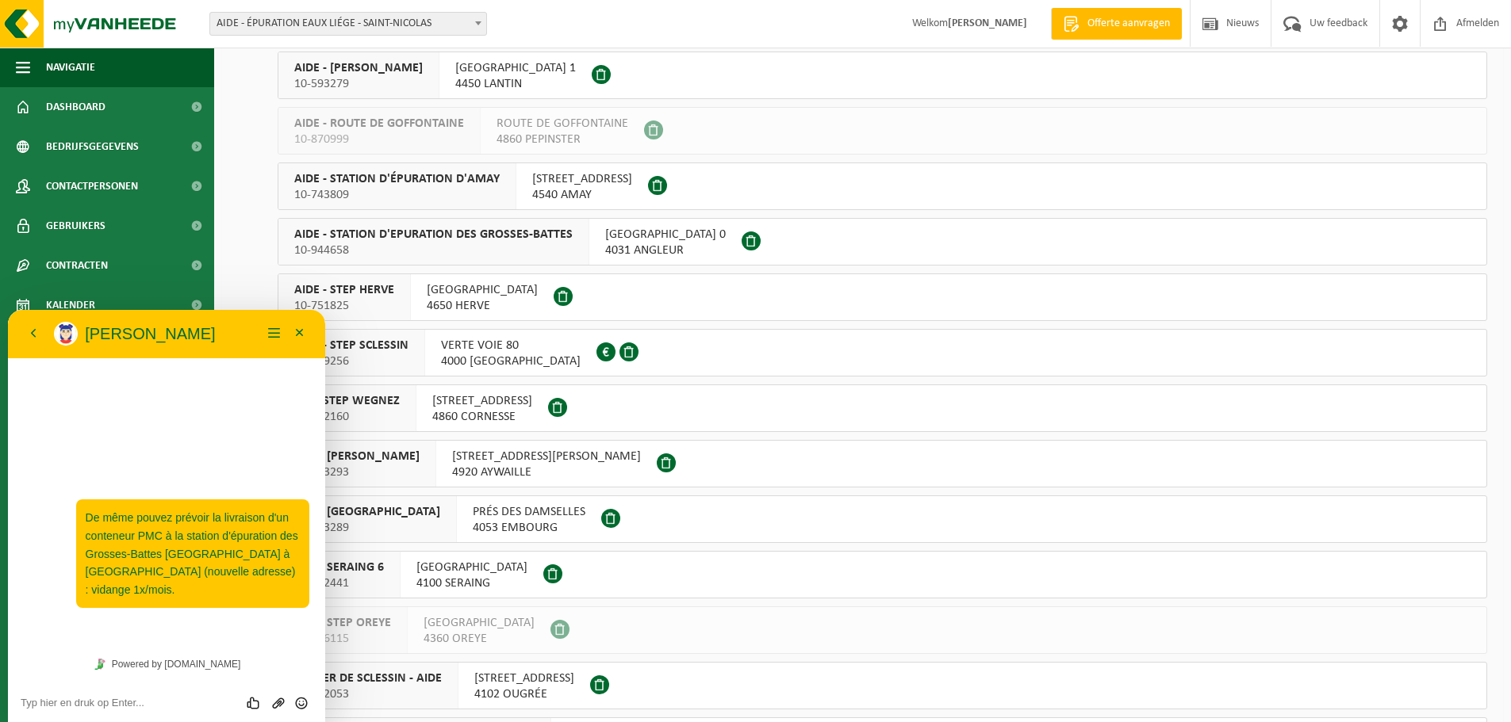
click at [1130, 21] on span "Offerte aanvragen" at bounding box center [1128, 24] width 90 height 16
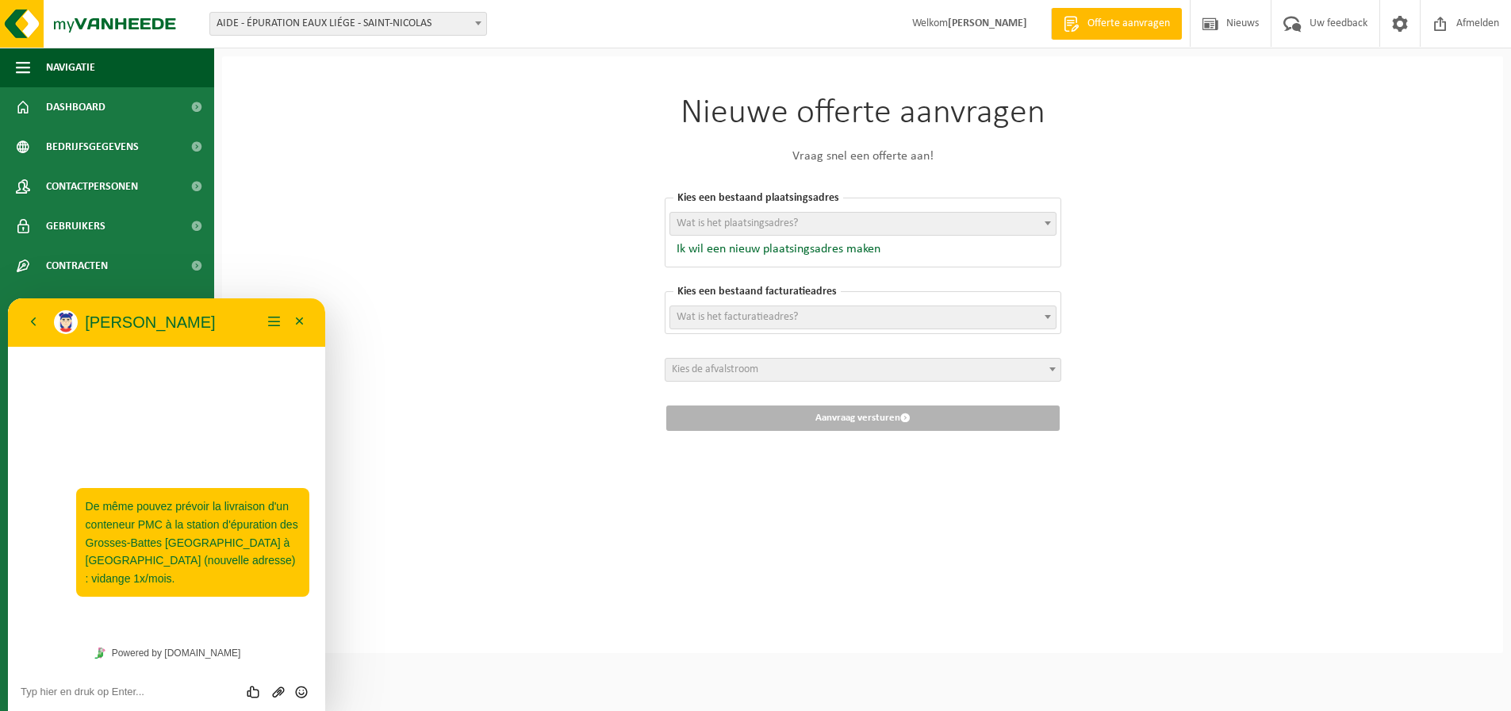
click at [535, 278] on div "Nieuwe offerte aanvragen Vraag snel een offerte aan! Kies een bestaand plaatsin…" at bounding box center [862, 354] width 1281 height 596
click at [131, 40] on img at bounding box center [95, 24] width 190 height 48
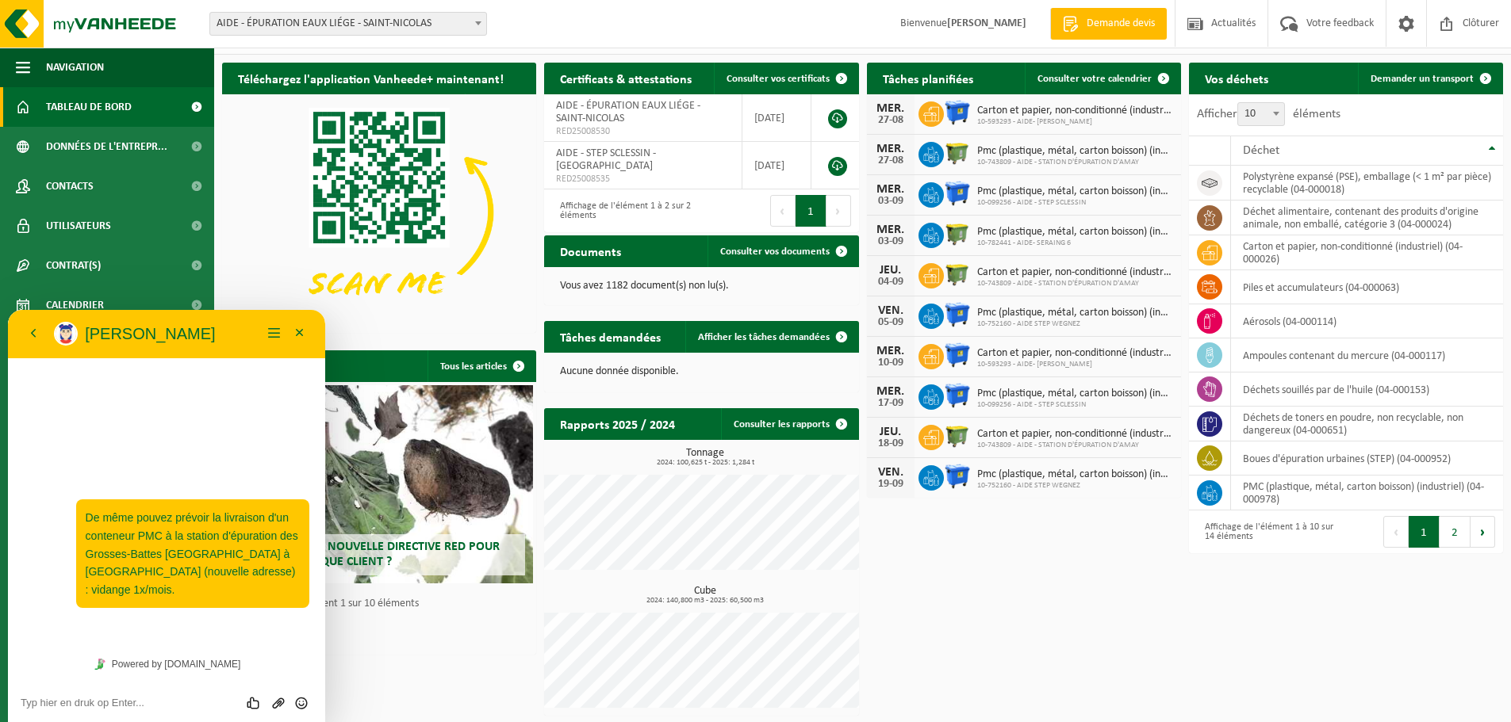
scroll to position [35, 0]
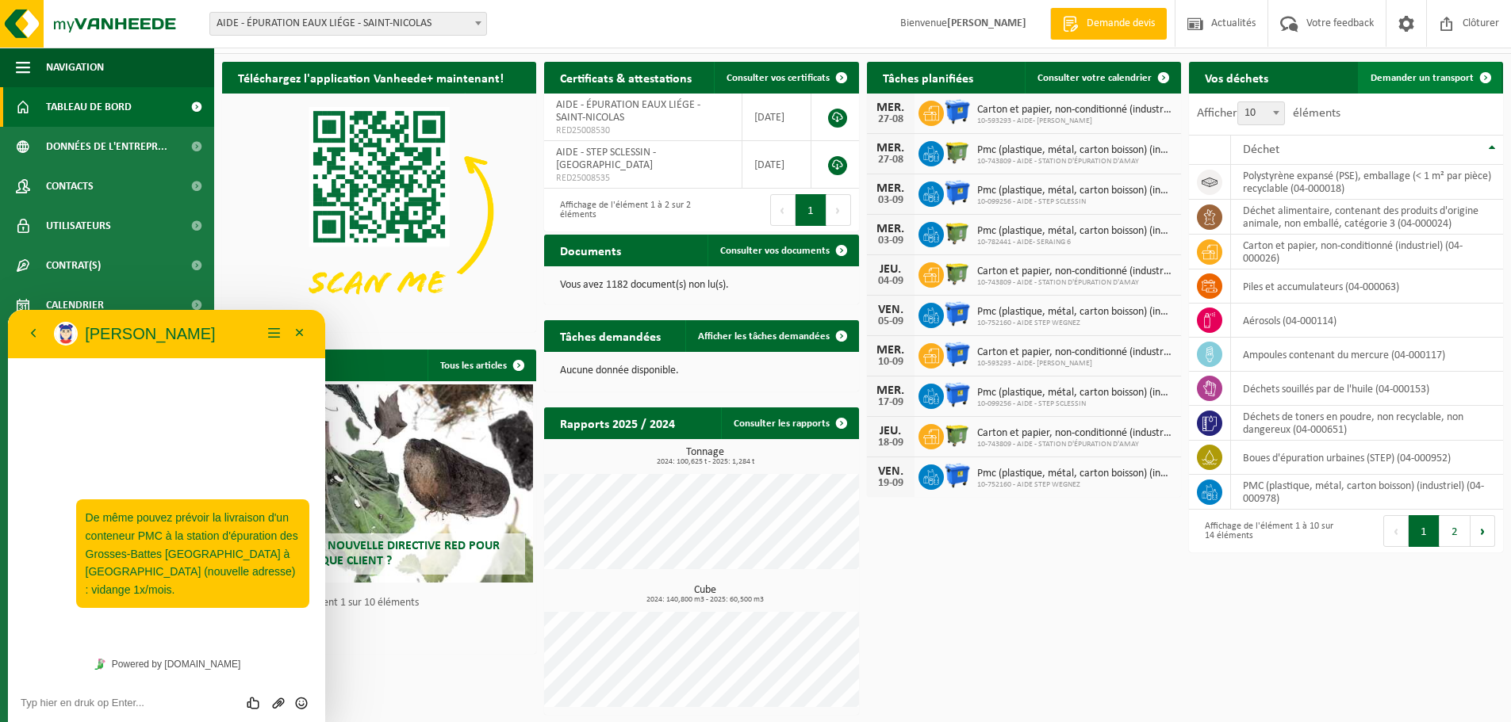
click at [1404, 82] on span "Demander un transport" at bounding box center [1421, 78] width 103 height 10
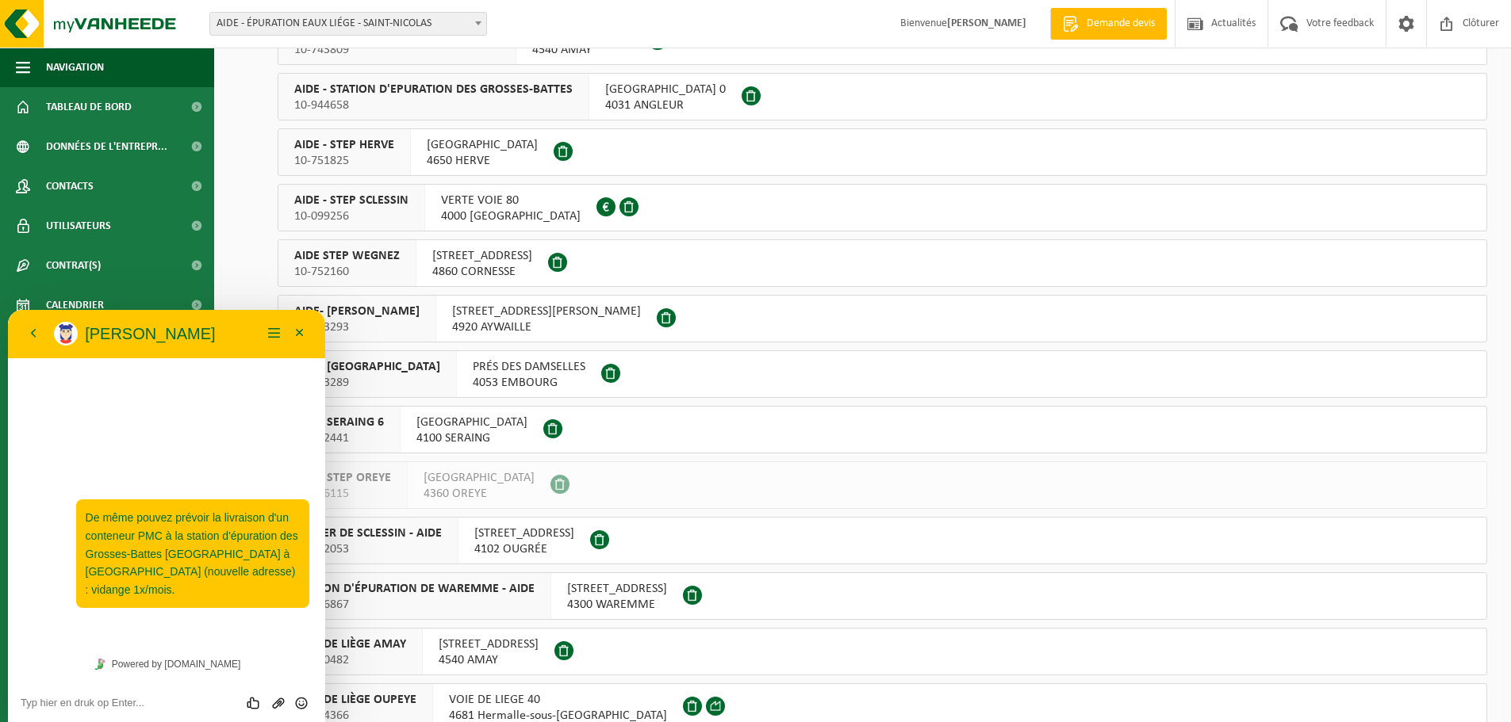
scroll to position [317, 0]
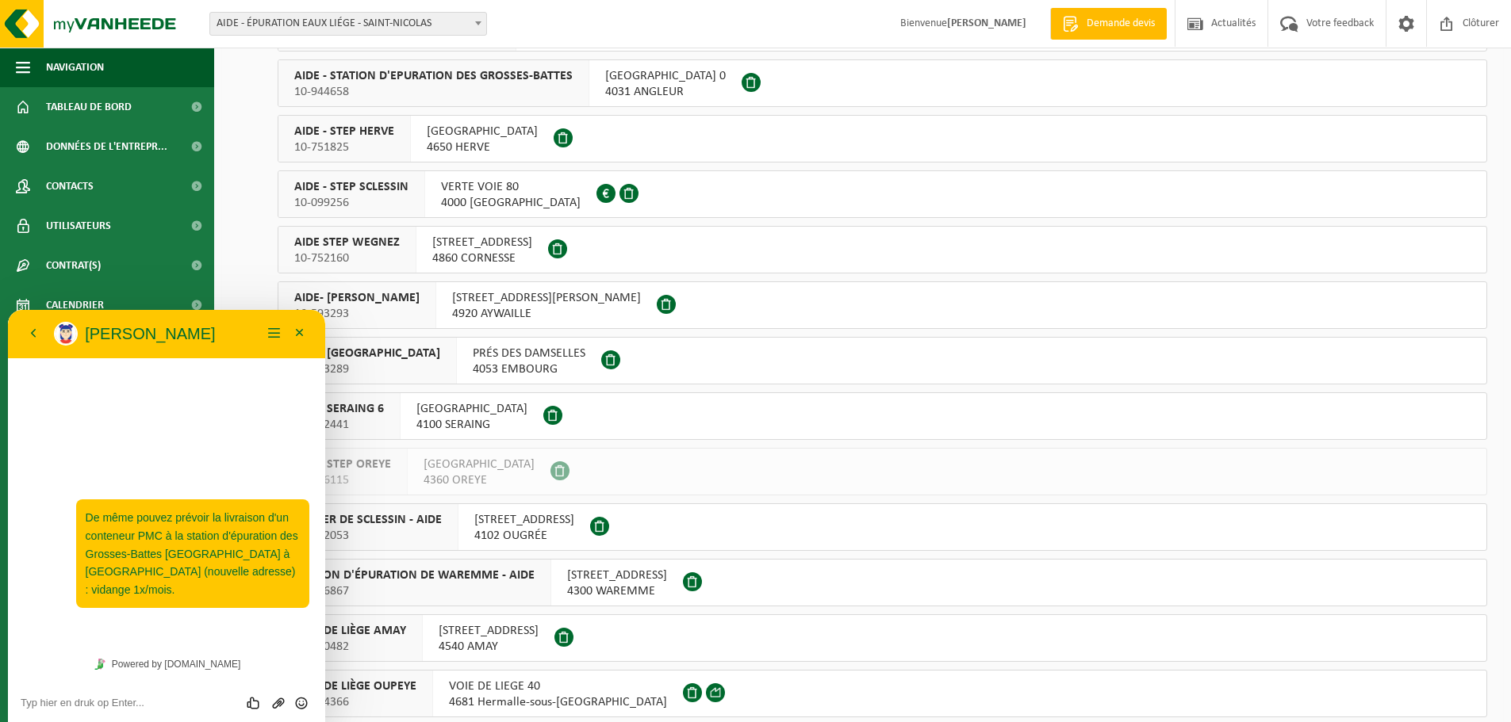
click at [374, 203] on span "10-099256" at bounding box center [351, 203] width 114 height 16
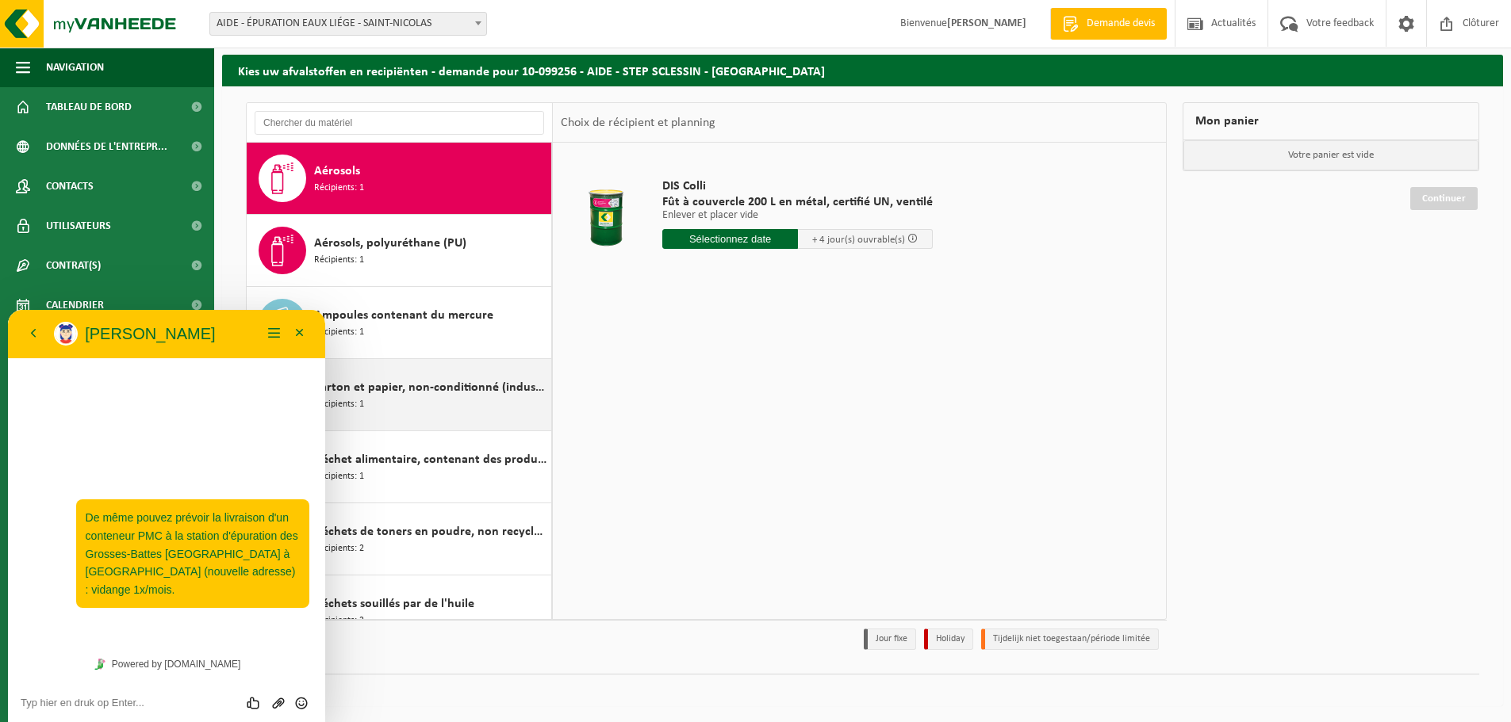
click at [495, 385] on span "Carton et papier, non-conditionné (industriel)" at bounding box center [430, 387] width 233 height 19
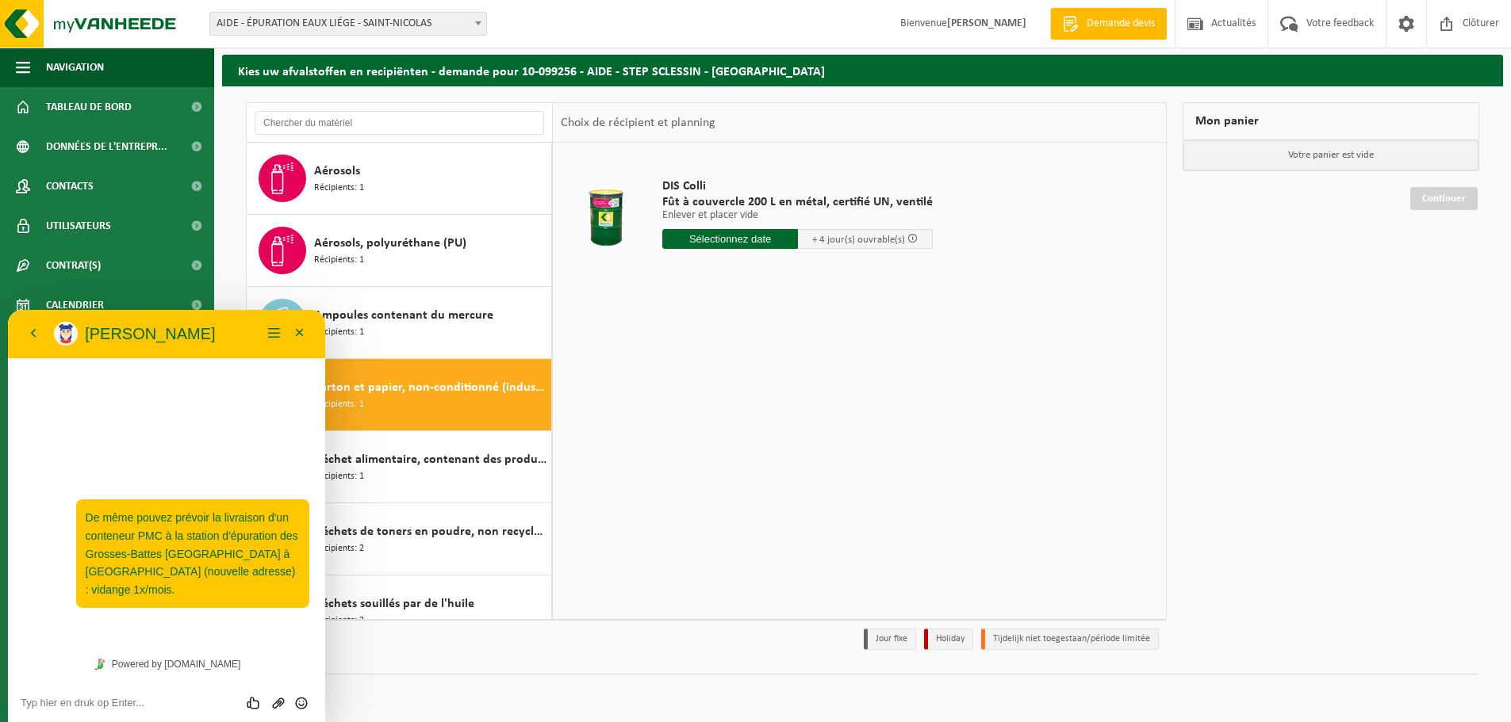
scroll to position [217, 0]
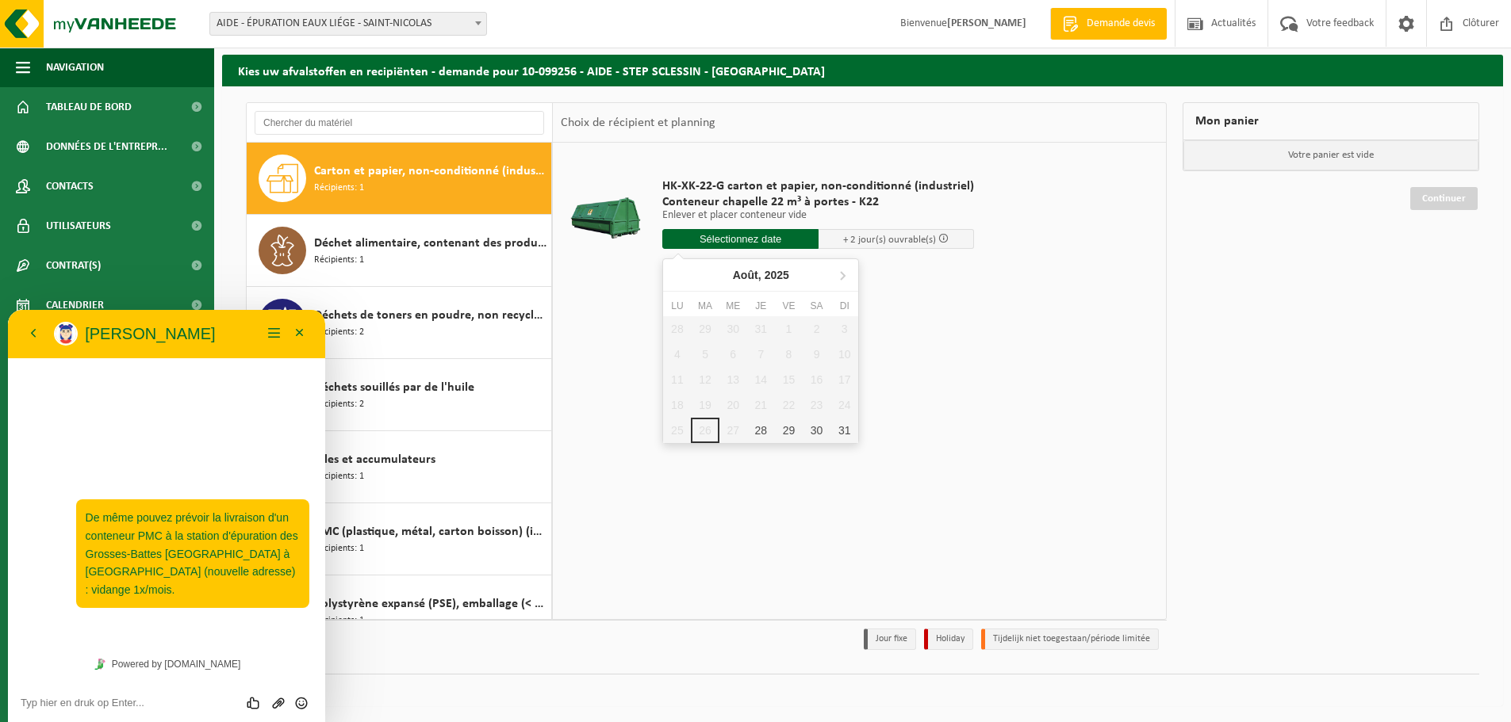
click at [723, 236] on input "text" at bounding box center [740, 239] width 156 height 20
click at [840, 275] on icon at bounding box center [842, 275] width 25 height 25
click at [676, 279] on icon at bounding box center [678, 275] width 25 height 25
click at [845, 278] on icon at bounding box center [842, 275] width 25 height 25
click at [751, 334] on div "4" at bounding box center [761, 328] width 28 height 25
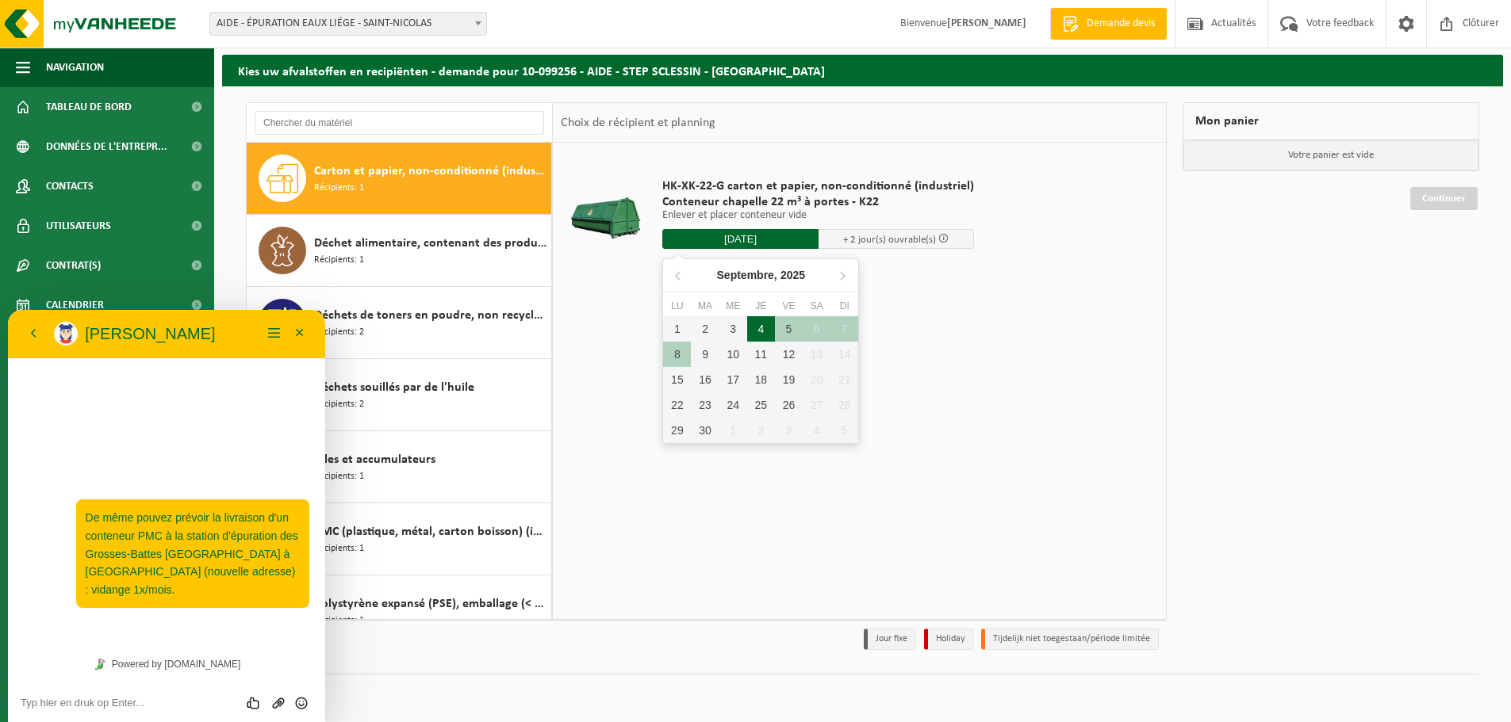
type input "à partir de 2025-09-04"
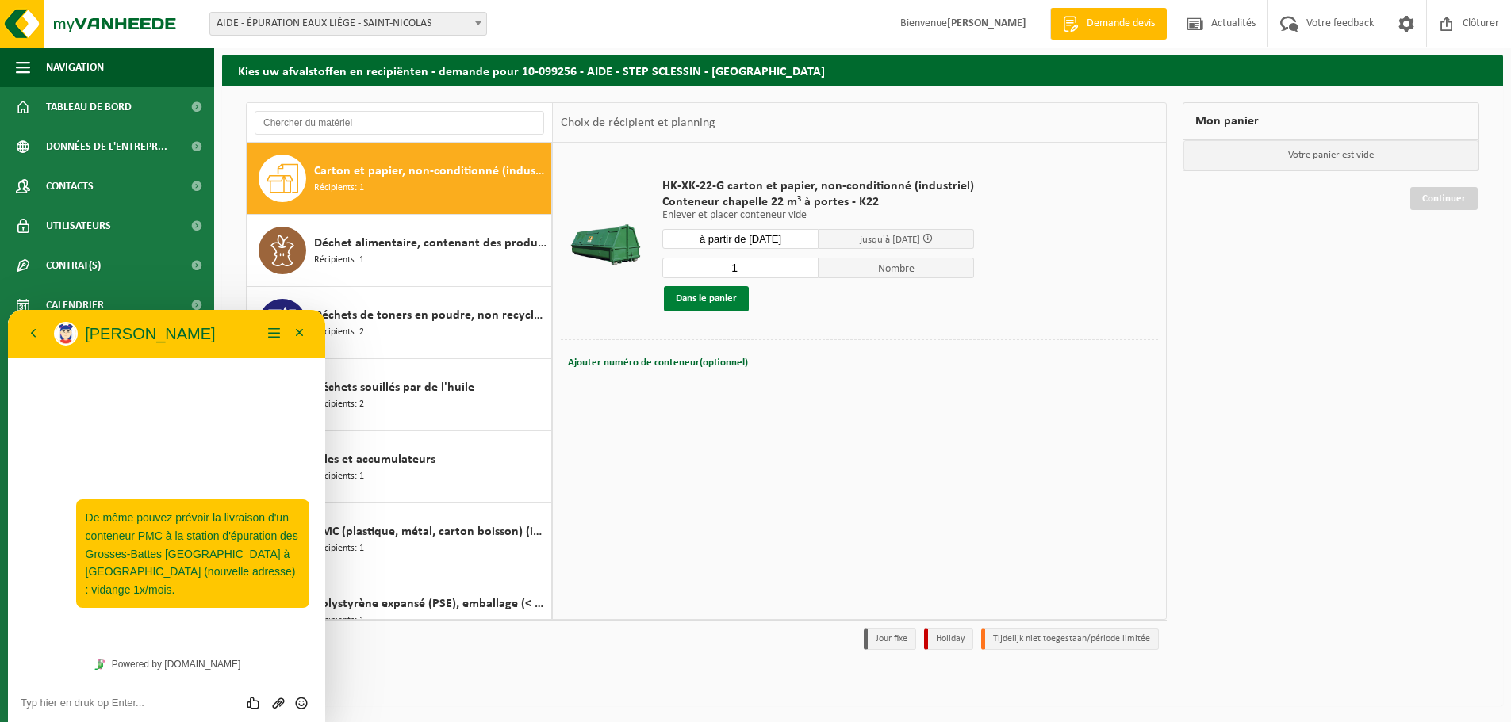
click at [705, 299] on button "Dans le panier" at bounding box center [706, 298] width 85 height 25
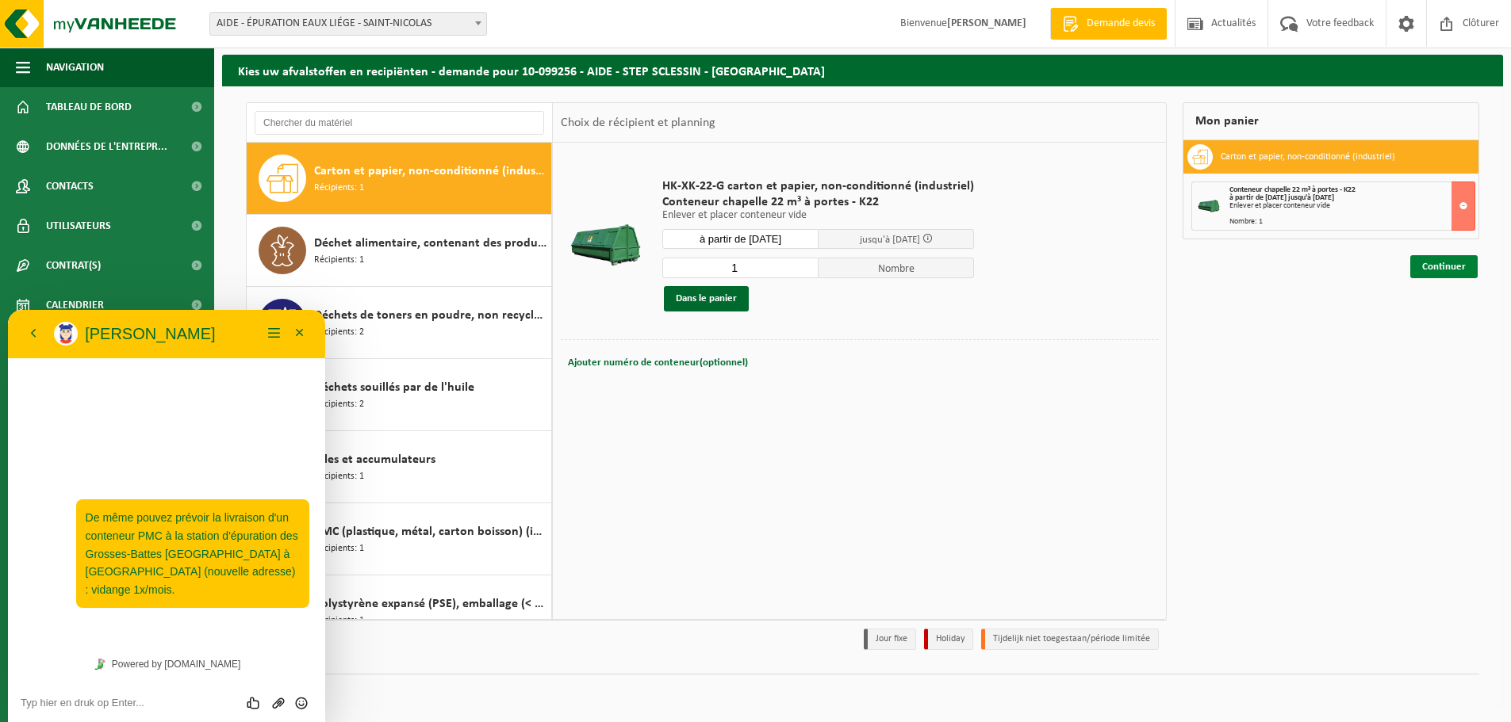
click at [1429, 263] on link "Continuer" at bounding box center [1443, 266] width 67 height 23
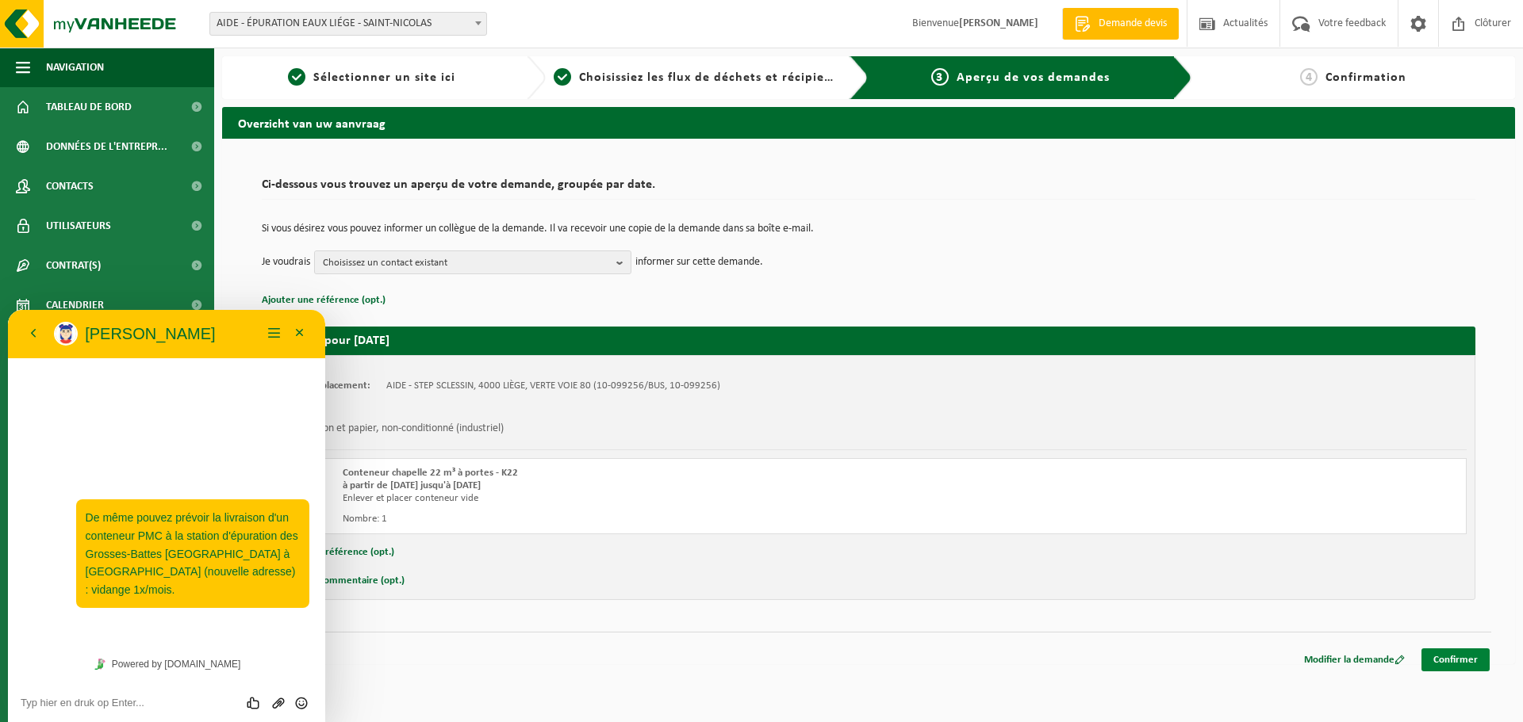
click at [1456, 656] on link "Confirmer" at bounding box center [1455, 660] width 68 height 23
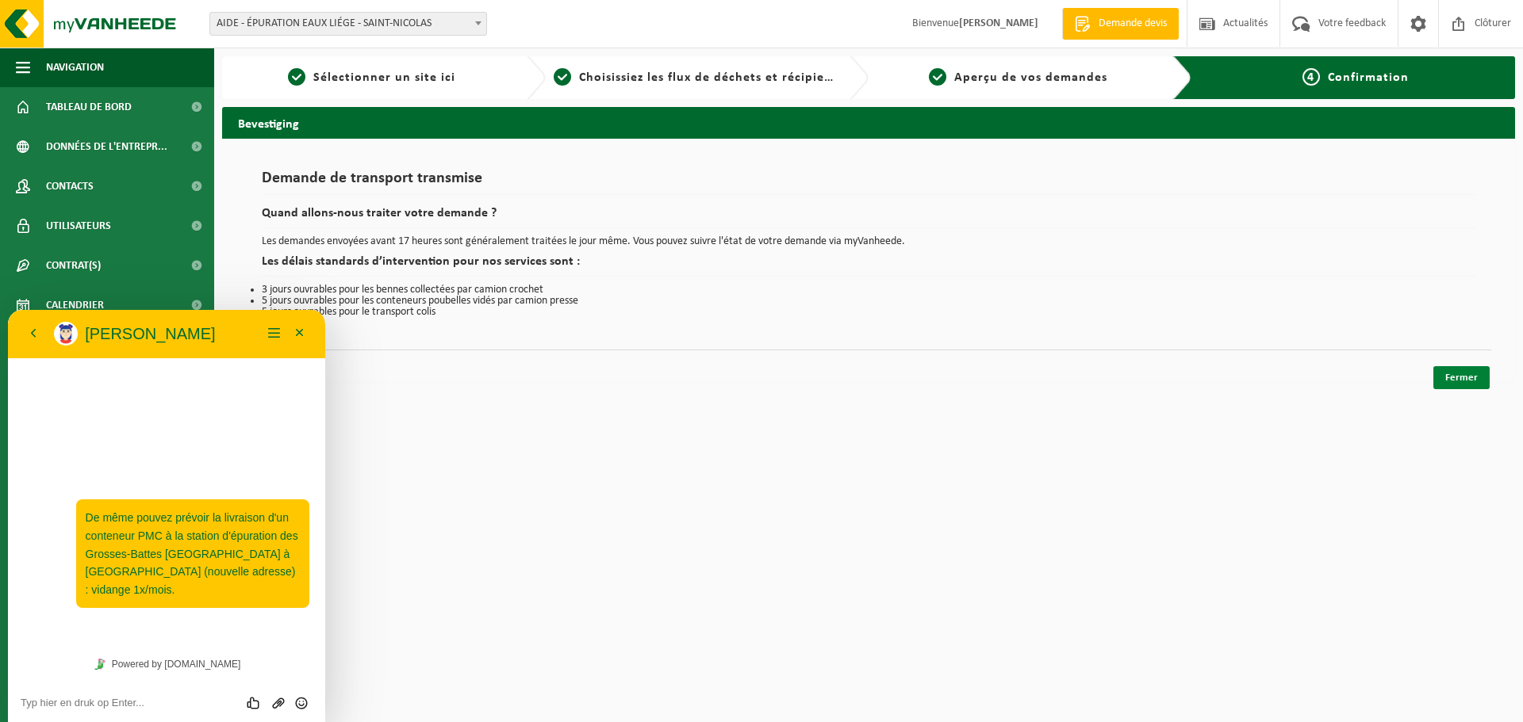
click at [1452, 378] on link "Fermer" at bounding box center [1461, 377] width 56 height 23
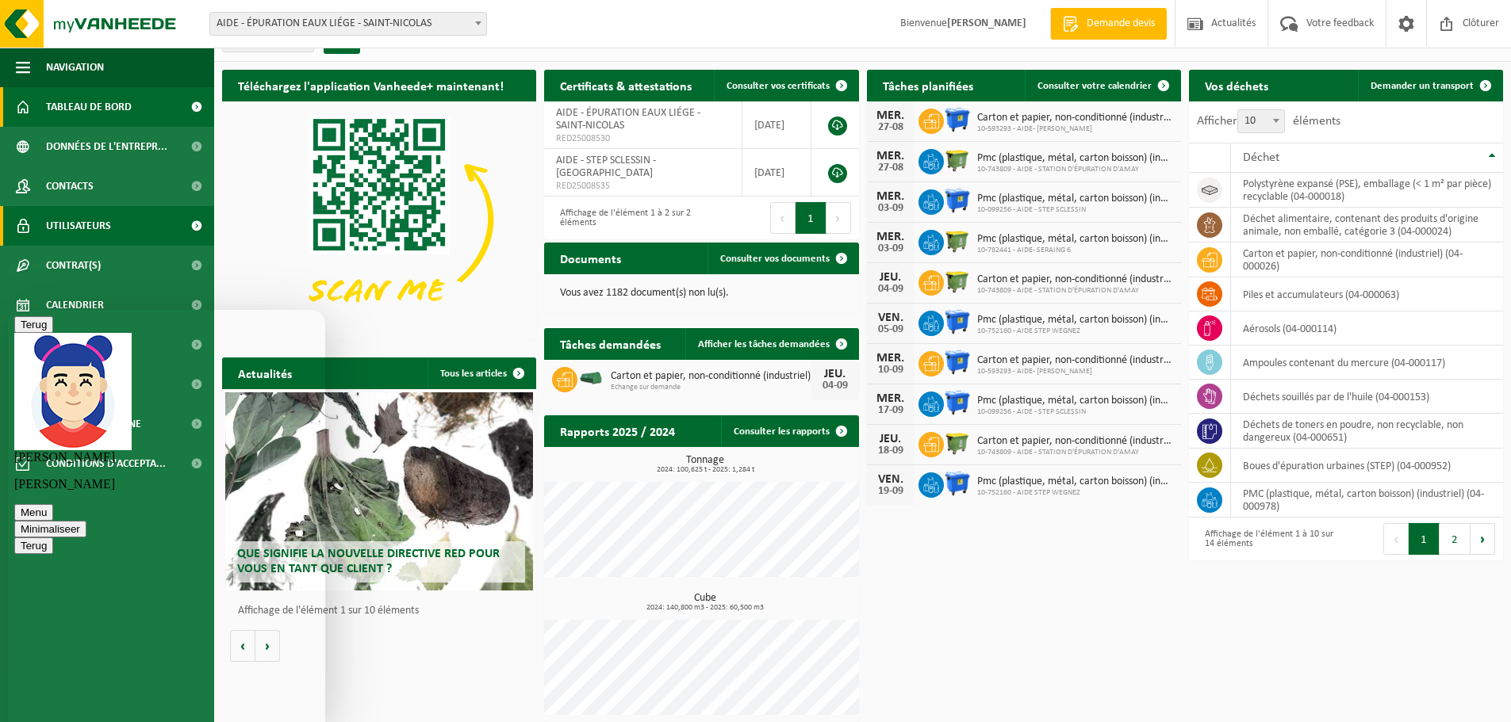
scroll to position [35, 0]
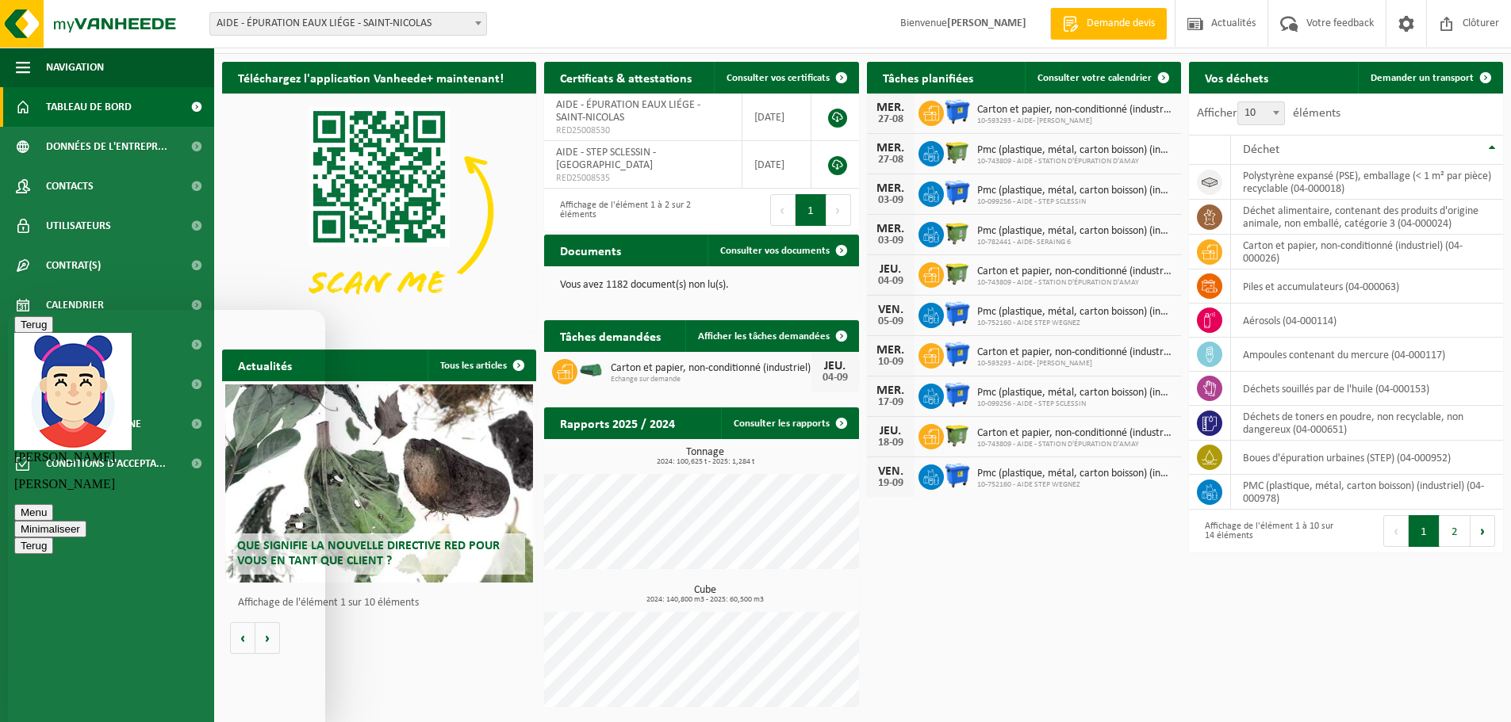
click at [240, 185] on img at bounding box center [379, 212] width 314 height 236
click at [40, 332] on button "Terug" at bounding box center [33, 324] width 39 height 17
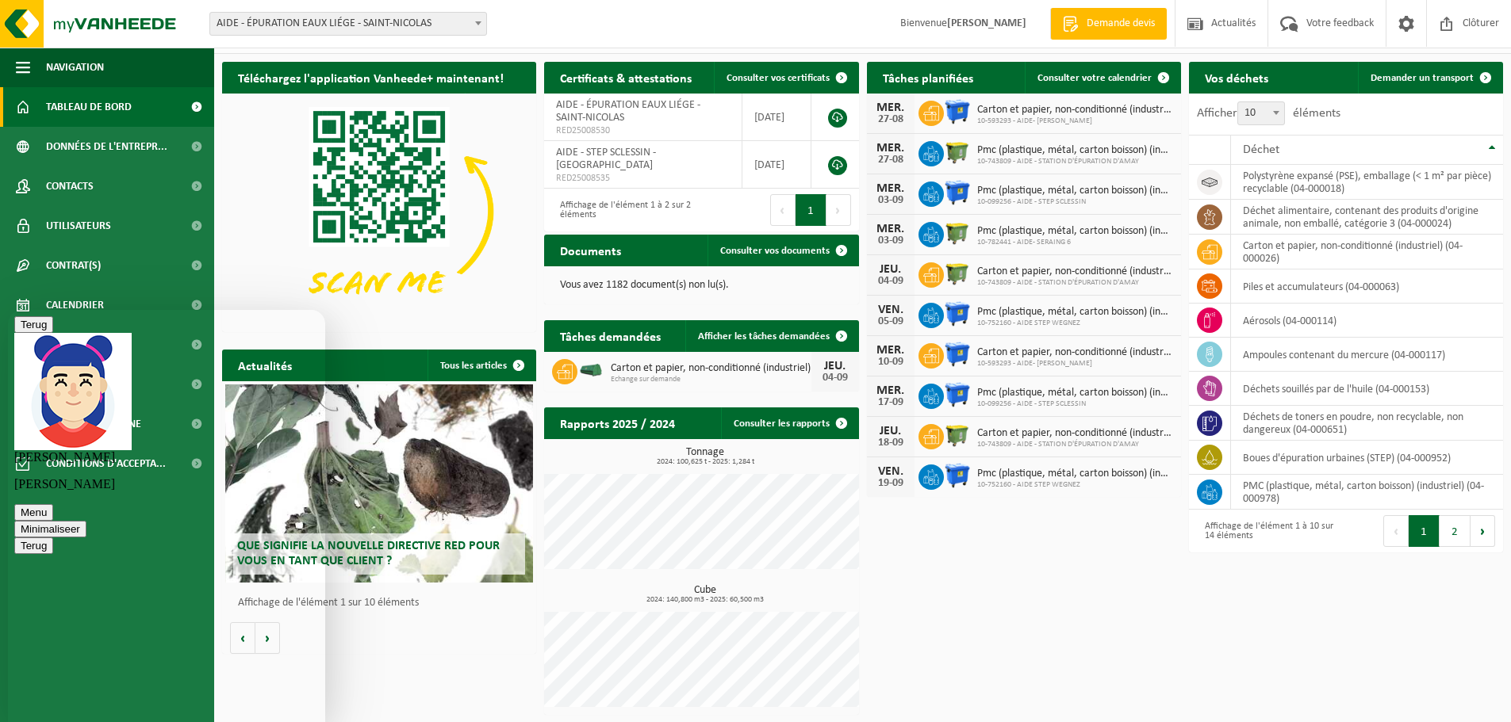
click at [34, 328] on button "Terug" at bounding box center [33, 324] width 39 height 17
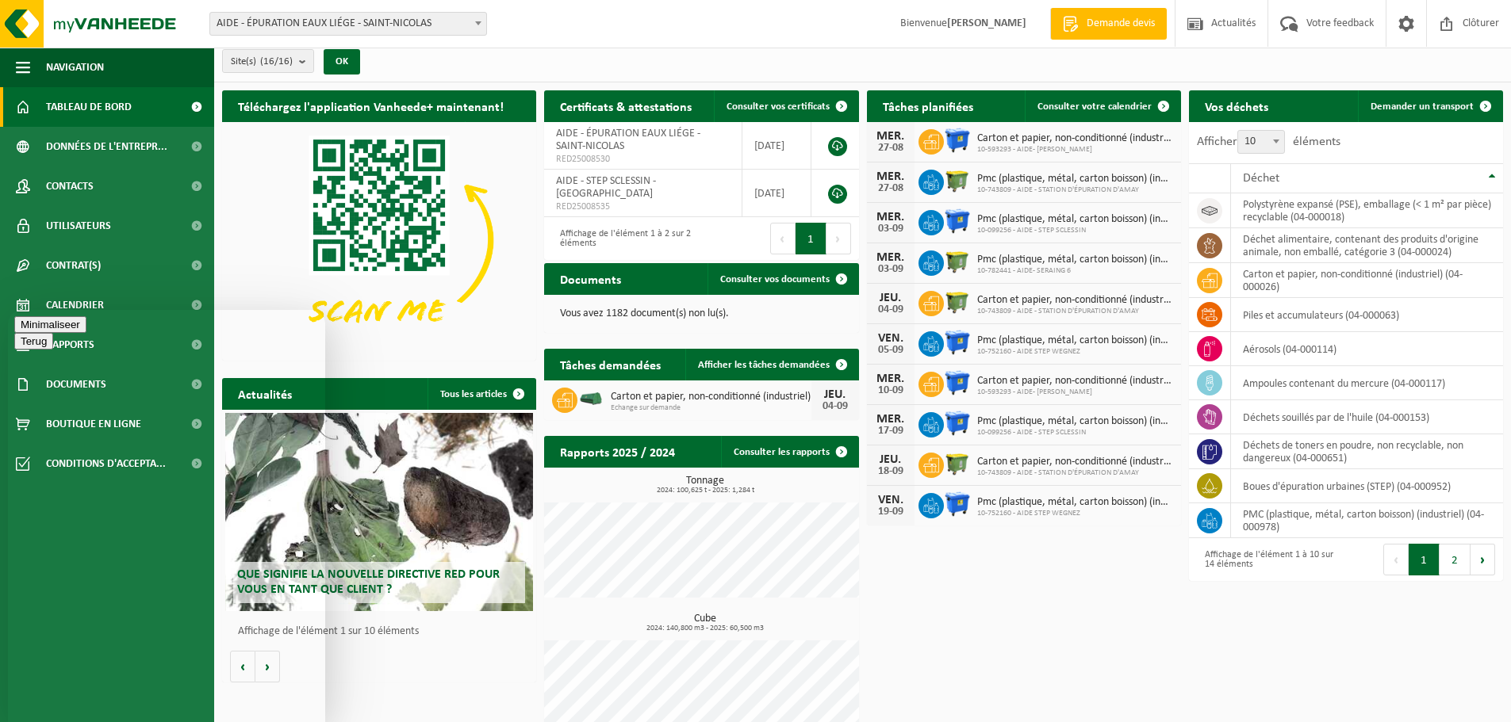
scroll to position [0, 0]
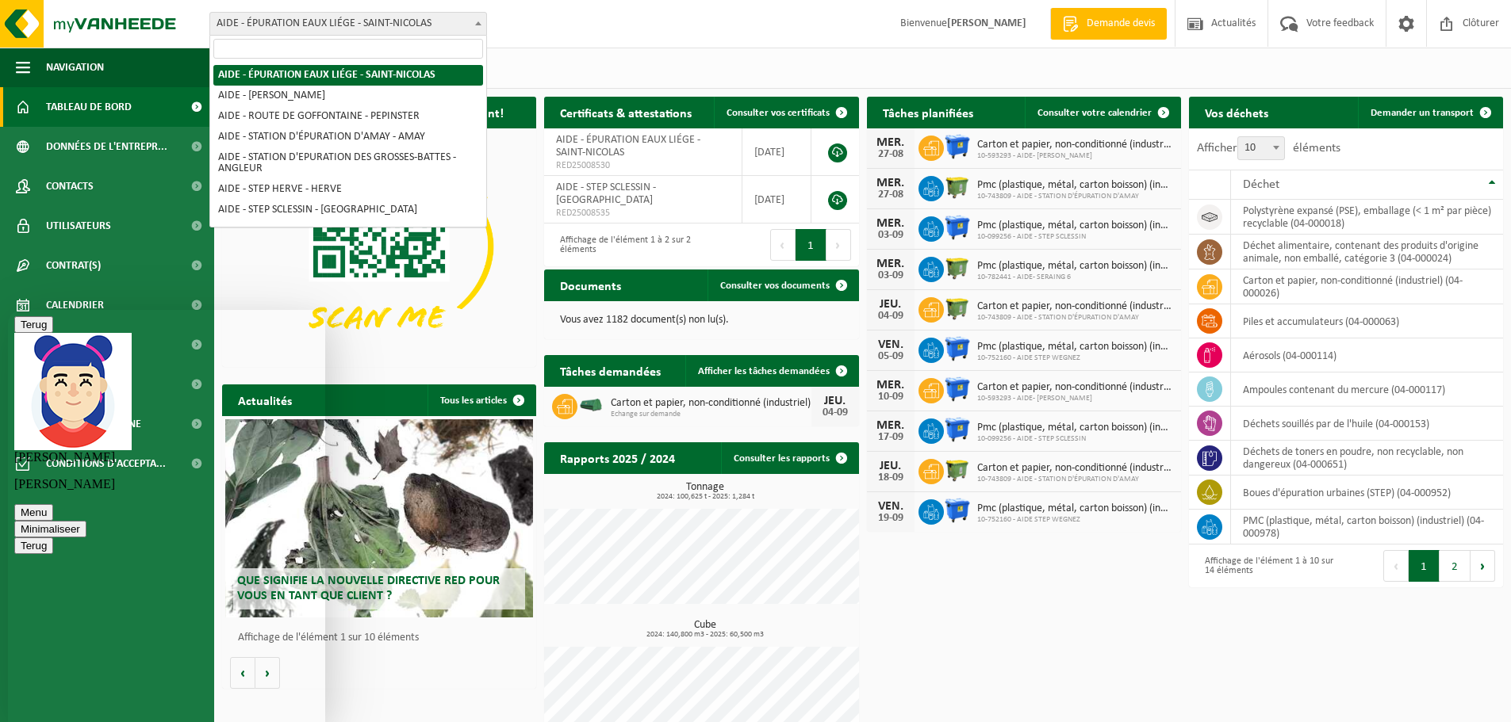
click at [477, 22] on b at bounding box center [478, 23] width 6 height 4
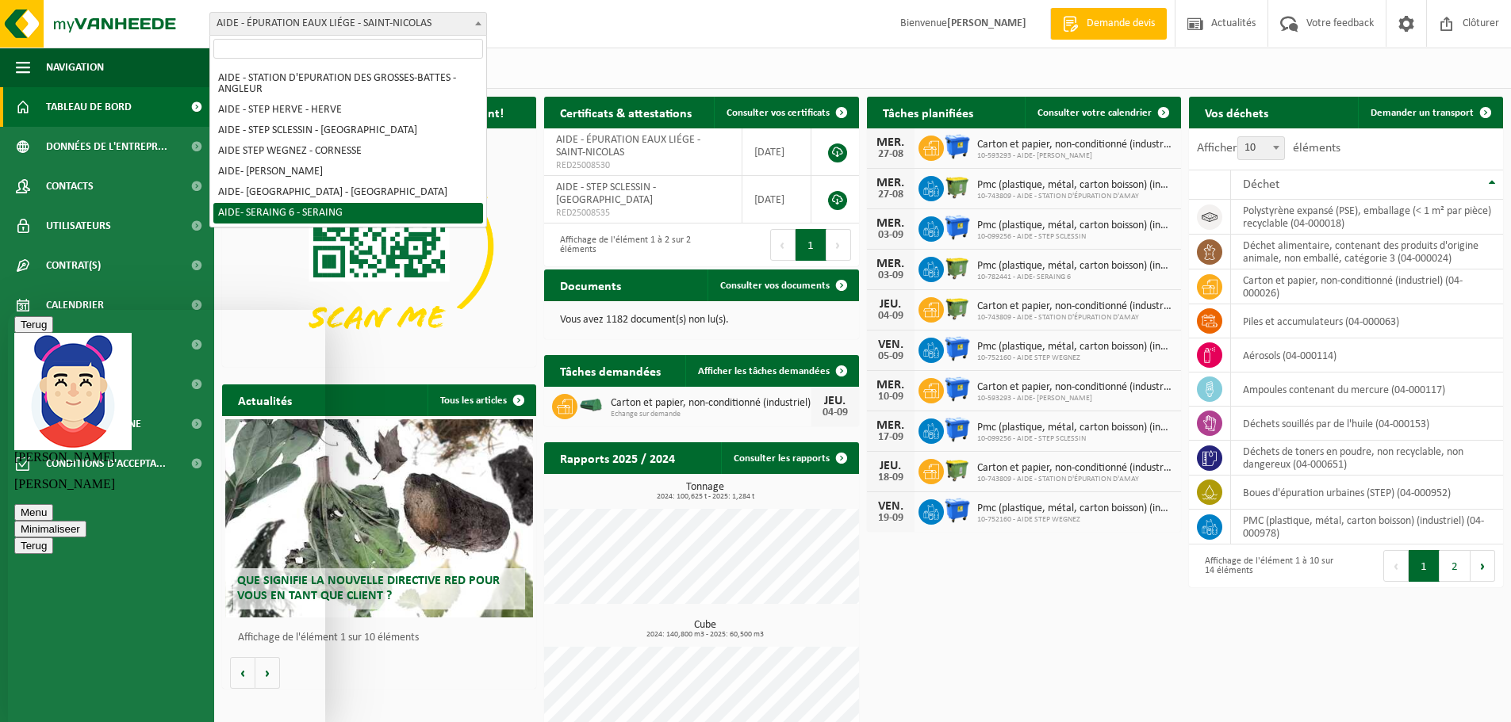
scroll to position [159, 0]
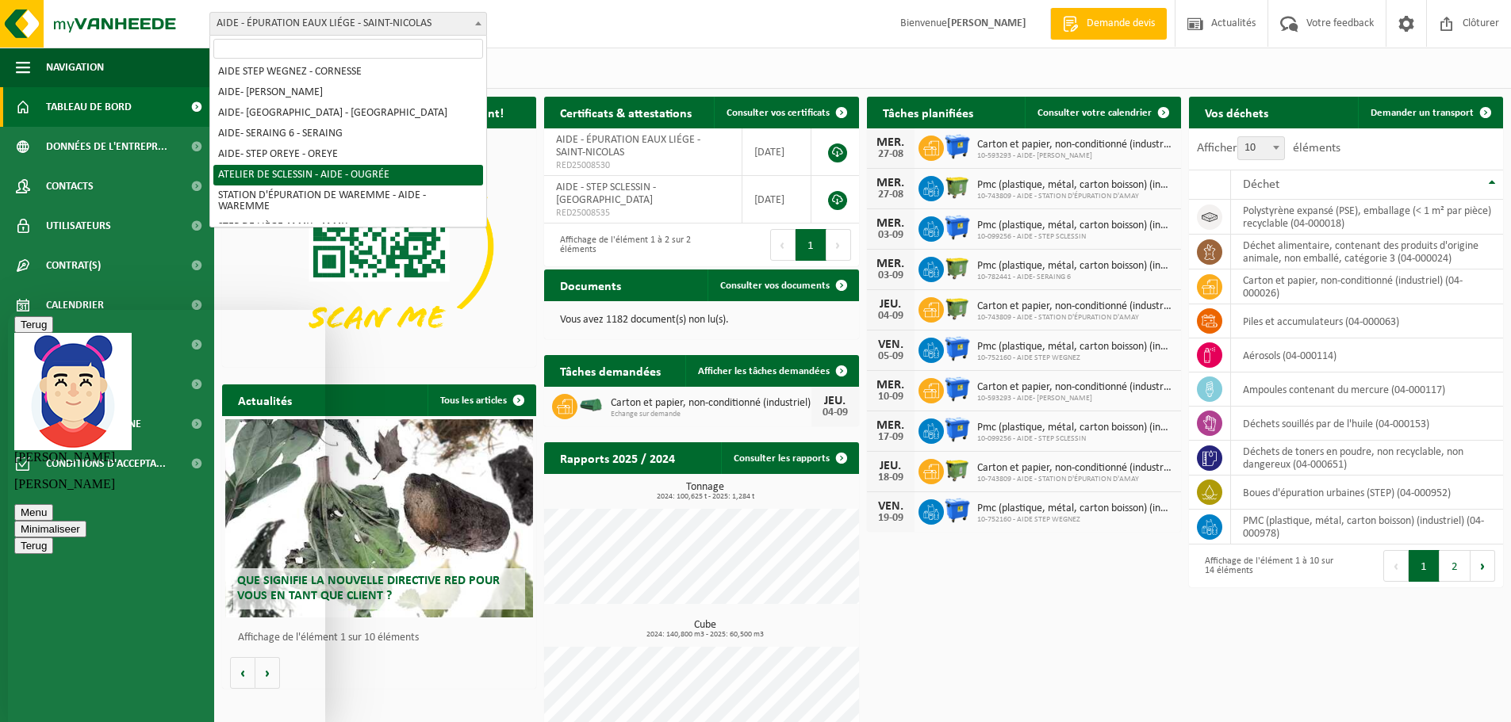
select select "7012"
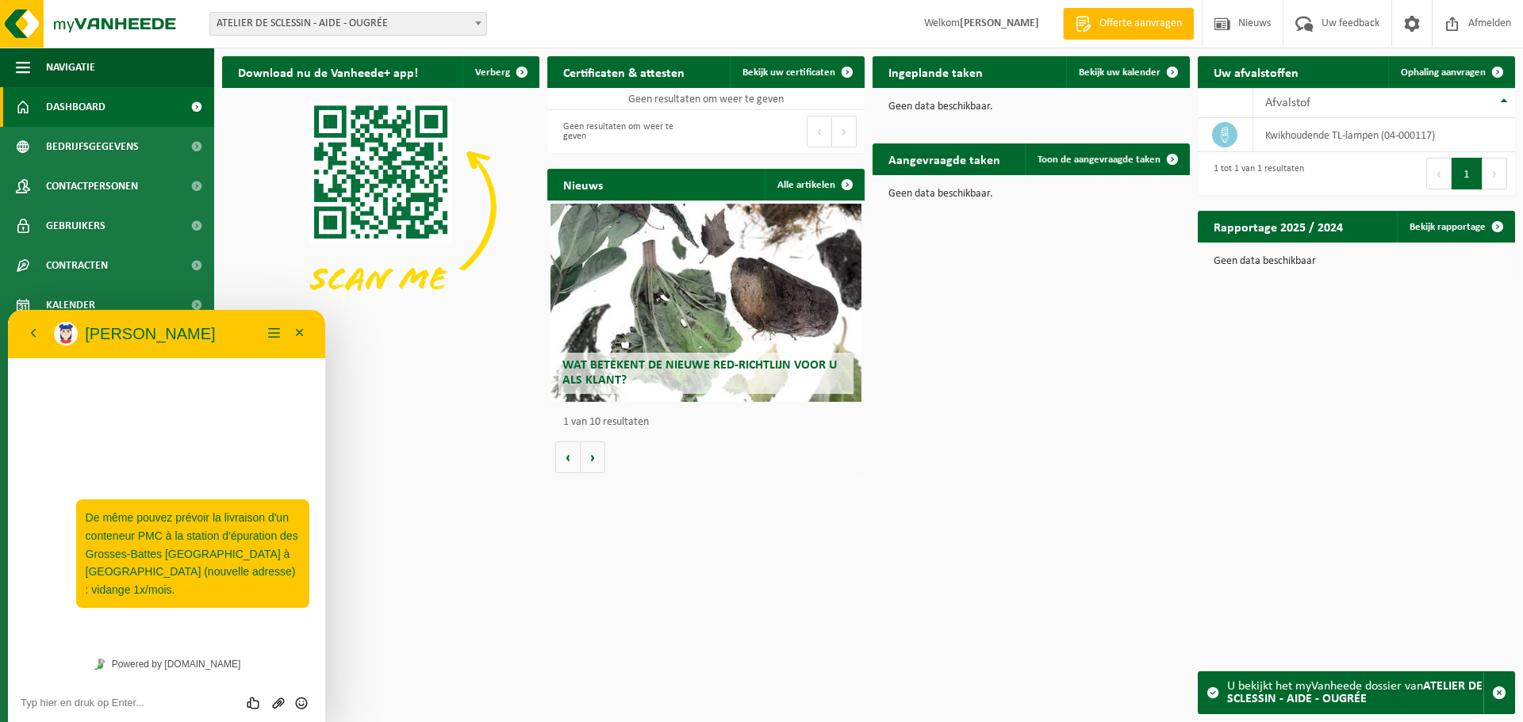
click at [949, 297] on div "Download nu de Vanheede+ app! Verberg Certificaten & attesten Bekijk uw certifi…" at bounding box center [868, 264] width 1301 height 433
click at [1473, 25] on span "Afmelden" at bounding box center [1489, 23] width 51 height 47
